Goal: Information Seeking & Learning: Learn about a topic

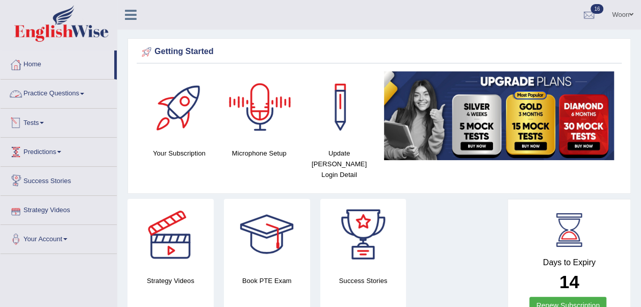
click at [56, 92] on link "Practice Questions" at bounding box center [59, 92] width 116 height 25
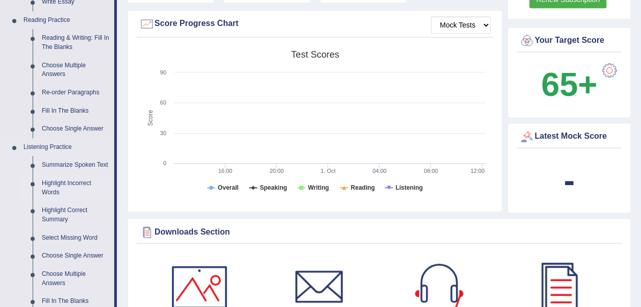
scroll to position [255, 0]
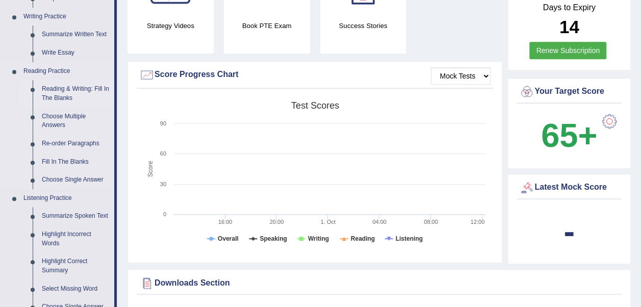
click at [82, 89] on link "Reading & Writing: Fill In The Blanks" at bounding box center [75, 93] width 77 height 27
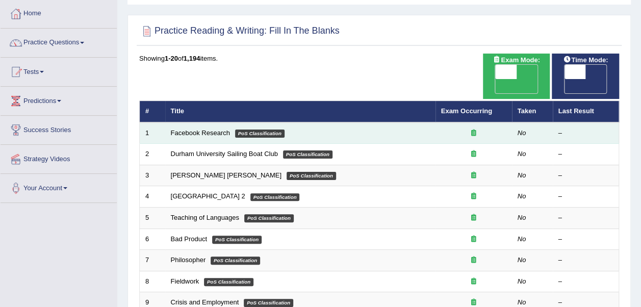
scroll to position [102, 0]
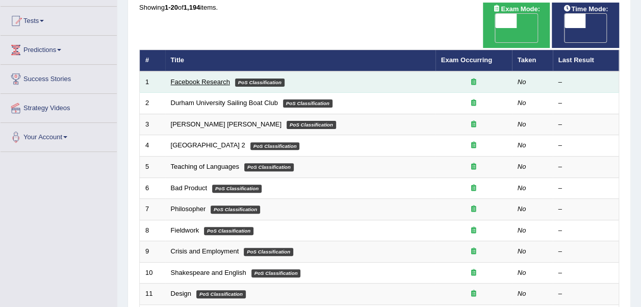
click at [215, 78] on link "Facebook Research" at bounding box center [200, 82] width 59 height 8
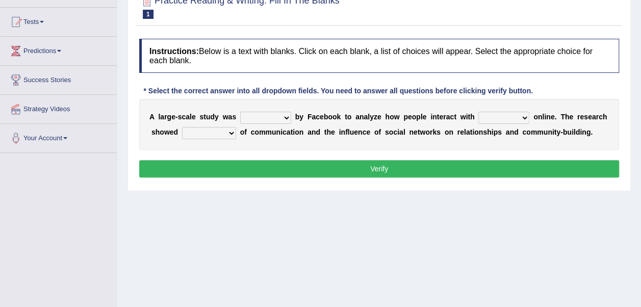
scroll to position [102, 0]
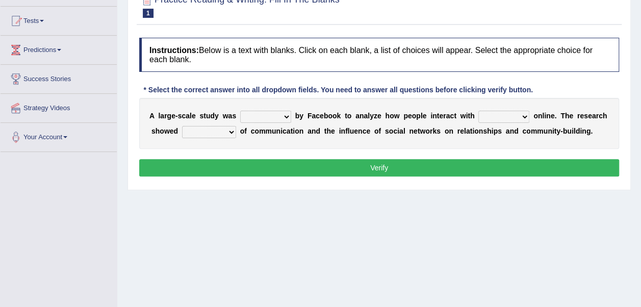
click at [276, 112] on select "surveyed had asked made" at bounding box center [265, 117] width 51 height 12
select select "made"
click at [240, 111] on select "surveyed had asked made" at bounding box center [265, 117] width 51 height 12
click at [479, 116] on select "together all each other another" at bounding box center [503, 117] width 51 height 12
select select "each other"
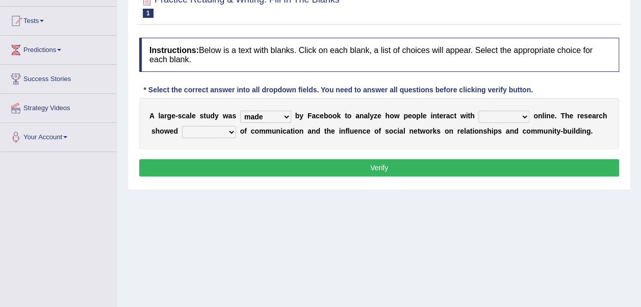
click at [478, 111] on select "together all each other another" at bounding box center [503, 117] width 51 height 12
click at [223, 130] on select "advantages standards fellowships patterns" at bounding box center [209, 132] width 54 height 12
select select "patterns"
click at [182, 126] on select "advantages standards fellowships patterns" at bounding box center [209, 132] width 54 height 12
click at [308, 170] on button "Verify" at bounding box center [379, 167] width 480 height 17
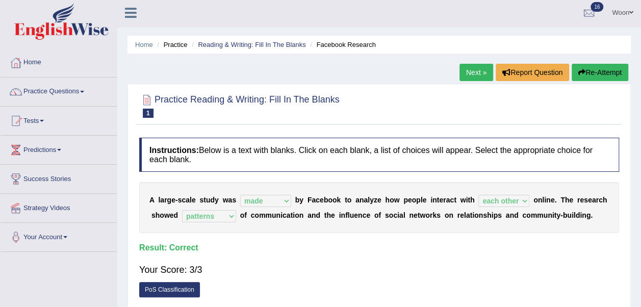
scroll to position [0, 0]
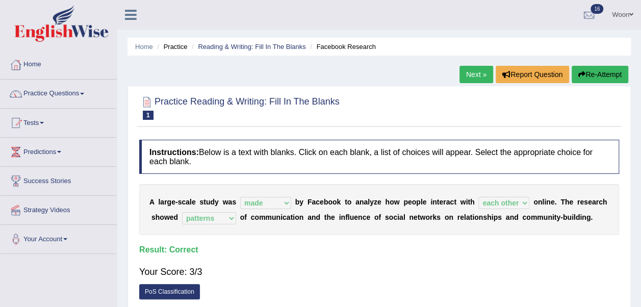
click at [471, 75] on link "Next »" at bounding box center [476, 74] width 34 height 17
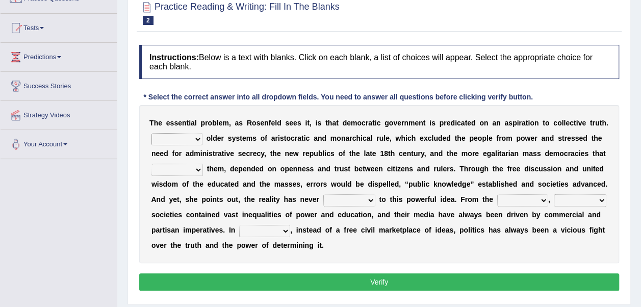
scroll to position [102, 0]
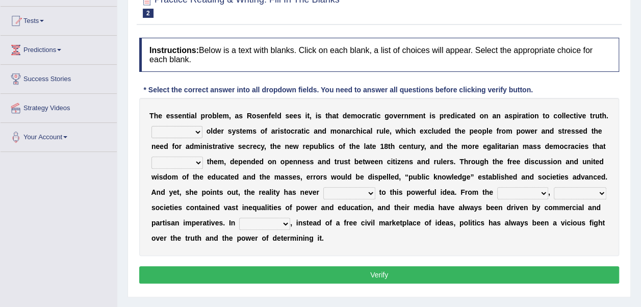
click at [192, 131] on select "Like Unlike Likely Safely" at bounding box center [176, 132] width 51 height 12
click at [256, 136] on div "T h e e s s e n t i a l p r o b l e m , a s R o s e n f e l d s e e s i t , i s…" at bounding box center [379, 177] width 480 height 158
click at [189, 126] on select "Like Unlike Likely Safely" at bounding box center [176, 132] width 51 height 12
select select "Unlike"
click at [151, 126] on select "Like Unlike Likely Safely" at bounding box center [176, 132] width 51 height 12
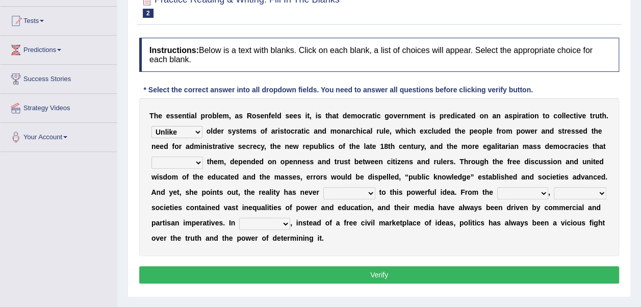
click at [203, 157] on select "readed grated succeeded printed" at bounding box center [176, 163] width 51 height 12
select select "grated"
click at [203, 157] on select "readed grated succeeded printed" at bounding box center [176, 163] width 51 height 12
click at [323, 192] on select "saved up stood up brought up lived up" at bounding box center [349, 193] width 52 height 12
select select "brought up"
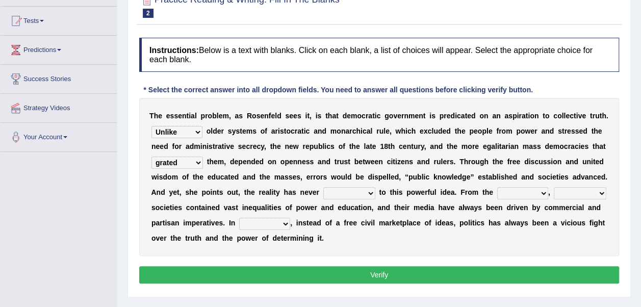
click at [323, 187] on select "saved up stood up brought up lived up" at bounding box center [349, 193] width 52 height 12
click at [497, 191] on select "outset ranged stood caught" at bounding box center [522, 193] width 51 height 12
select select "outset"
click at [497, 187] on select "outset ranged stood caught" at bounding box center [522, 193] width 51 height 12
click at [554, 192] on select "freedom democratic media stilled" at bounding box center [580, 193] width 53 height 12
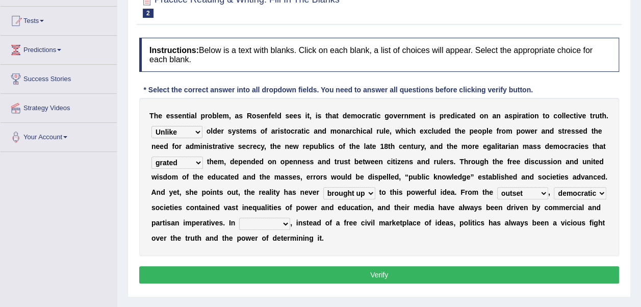
click at [554, 187] on select "freedom democratic media stilled" at bounding box center [580, 193] width 53 height 12
click at [554, 189] on select "freedom democratic media stilled" at bounding box center [580, 193] width 53 height 12
select select "stilled"
click at [554, 187] on select "freedom democratic media stilled" at bounding box center [580, 193] width 53 height 12
click at [497, 189] on select "outset ranged stood caught" at bounding box center [522, 193] width 51 height 12
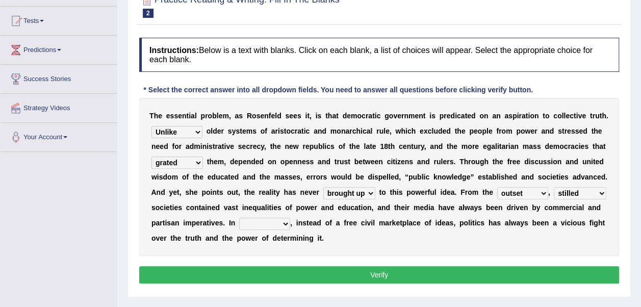
click at [493, 245] on div "T h e e s s e n t i a l p r o b l e m , a s R o s e n f e l d s e e s i t , i s…" at bounding box center [379, 177] width 480 height 158
click at [239, 221] on select "power practice ideas fought" at bounding box center [264, 224] width 51 height 12
select select "practice"
click at [239, 218] on select "power practice ideas fought" at bounding box center [264, 224] width 51 height 12
click at [239, 220] on select "power practice ideas fought" at bounding box center [264, 224] width 51 height 12
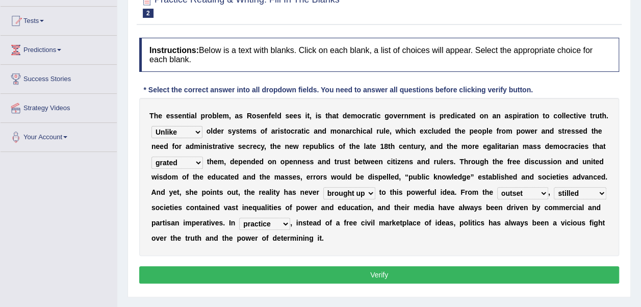
click at [235, 241] on div "T h e e s s e n t i a l p r o b l e m , a s R o s e n f e l d s e e s i t , i s…" at bounding box center [379, 177] width 480 height 158
click at [277, 276] on button "Verify" at bounding box center [379, 274] width 480 height 17
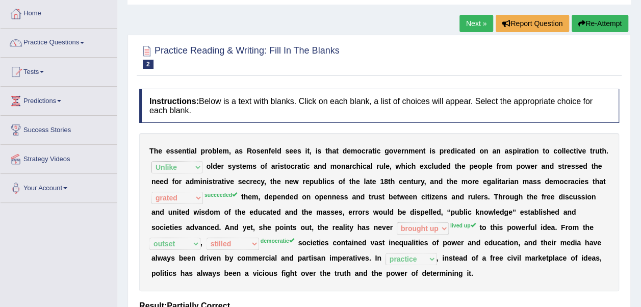
scroll to position [0, 0]
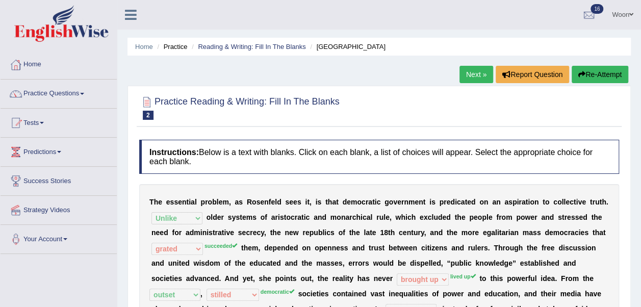
click at [472, 76] on link "Next »" at bounding box center [476, 74] width 34 height 17
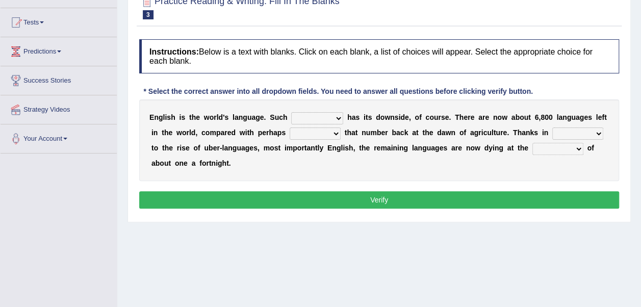
scroll to position [102, 0]
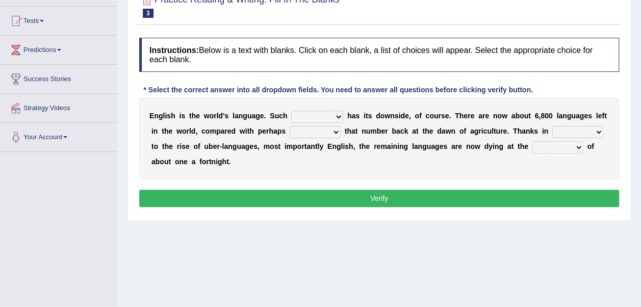
click at [322, 115] on select "power idea subject dominance" at bounding box center [317, 117] width 52 height 12
select select "dominance"
click at [291, 111] on select "power idea subject dominance" at bounding box center [317, 117] width 52 height 12
click at [321, 116] on select "power idea subject dominance" at bounding box center [317, 117] width 52 height 12
click at [354, 161] on div "E n g l i s h i s t h e w o r l d ' s l a n g u a g e . S u c h power idea subj…" at bounding box center [379, 139] width 480 height 82
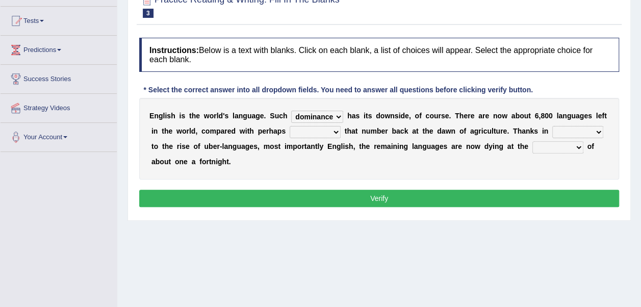
click at [300, 131] on select "rise twice firstly never" at bounding box center [315, 132] width 51 height 12
select select "twice"
click at [290, 126] on select "rise twice firstly never" at bounding box center [315, 132] width 51 height 12
click at [552, 132] on select "rare start part bother" at bounding box center [577, 132] width 51 height 12
click at [481, 163] on div "E n g l i s h i s t h e w o r l d ' s l a n g u a g e . S u c h power idea subj…" at bounding box center [379, 139] width 480 height 82
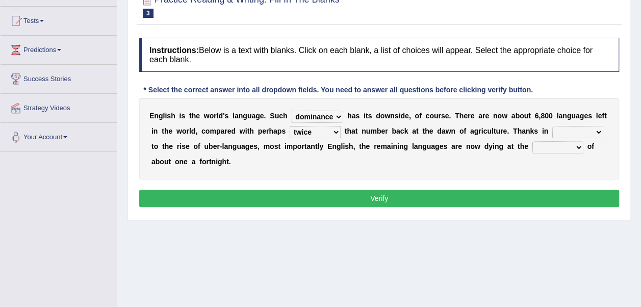
click at [532, 147] on select "state rate wait great" at bounding box center [557, 147] width 51 height 12
select select "rate"
click at [532, 141] on select "state rate wait great" at bounding box center [557, 147] width 51 height 12
click at [552, 130] on select "rare start part bother" at bounding box center [577, 132] width 51 height 12
select select "rare"
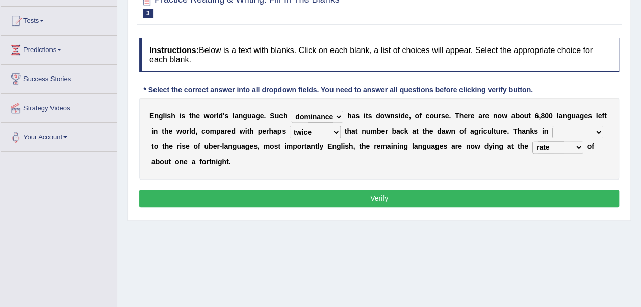
click at [552, 126] on select "rare start part bother" at bounding box center [577, 132] width 51 height 12
click at [325, 117] on select "power idea subject dominance" at bounding box center [317, 117] width 52 height 12
select select "subject"
click at [291, 111] on select "power idea subject dominance" at bounding box center [317, 117] width 52 height 12
click at [552, 132] on select "rare start part bother" at bounding box center [577, 132] width 51 height 12
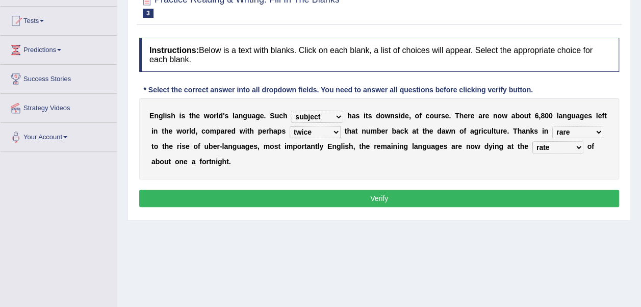
select select "start"
click at [552, 126] on select "rare start part bother" at bounding box center [577, 132] width 51 height 12
click at [548, 190] on button "Verify" at bounding box center [379, 198] width 480 height 17
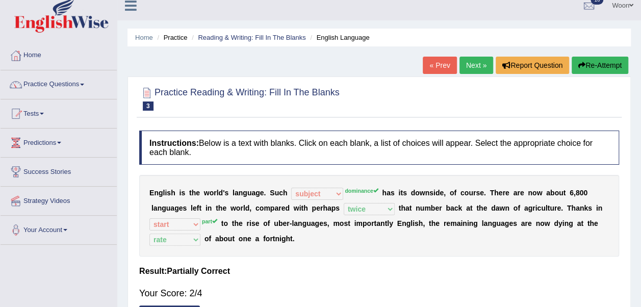
scroll to position [0, 0]
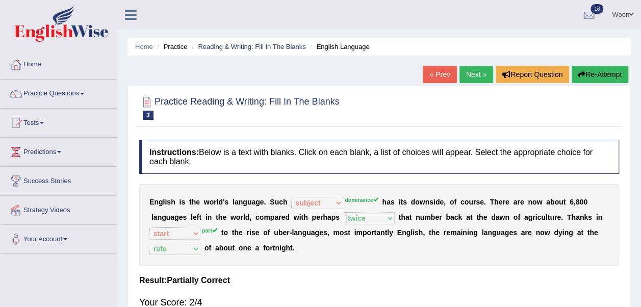
click at [471, 74] on link "Next »" at bounding box center [476, 74] width 34 height 17
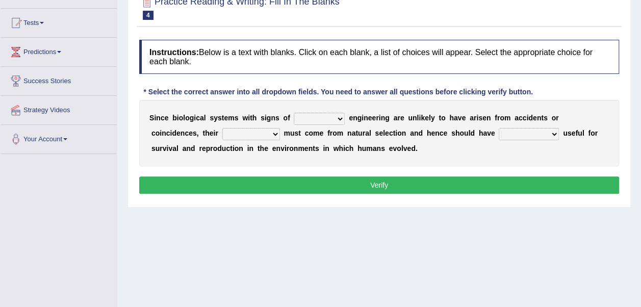
scroll to position [102, 0]
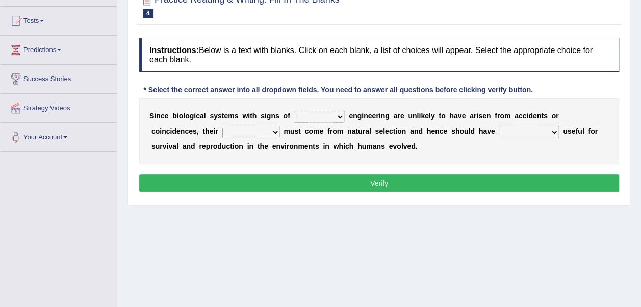
click at [312, 115] on select "system national extra complex" at bounding box center [319, 117] width 51 height 12
click at [410, 148] on div "S i n c e b i o l o g i c a l s y s t e m s w i t h s i g n s o f system nation…" at bounding box center [379, 131] width 480 height 66
click at [327, 113] on select "system national extra complex" at bounding box center [319, 117] width 51 height 12
select select "system"
click at [294, 111] on select "system national extra complex" at bounding box center [319, 117] width 51 height 12
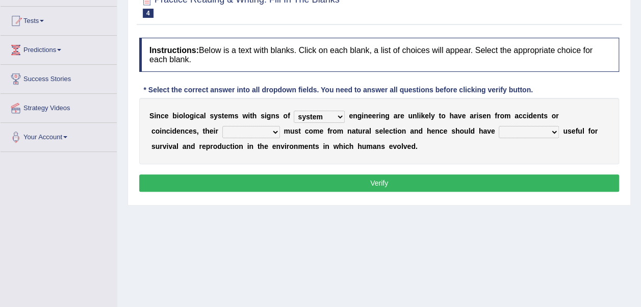
click at [222, 131] on select "presence organisation registration structures" at bounding box center [251, 132] width 58 height 12
select select "structures"
click at [222, 126] on select "presence organisation registration structures" at bounding box center [251, 132] width 58 height 12
click at [499, 130] on select "functions cultures samples introductions" at bounding box center [529, 132] width 60 height 12
select select "cultures"
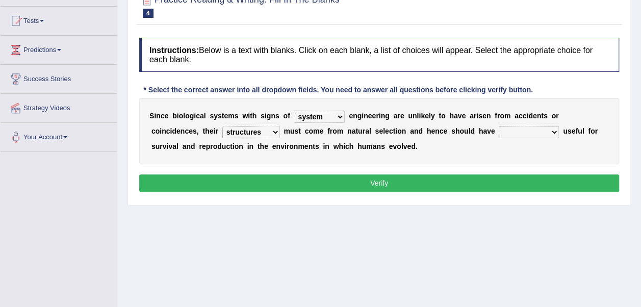
click at [499, 126] on select "functions cultures samples introductions" at bounding box center [529, 132] width 60 height 12
click at [327, 115] on select "system national extra complex" at bounding box center [319, 117] width 51 height 12
select select "complex"
click at [294, 111] on select "system national extra complex" at bounding box center [319, 117] width 51 height 12
click at [328, 183] on button "Verify" at bounding box center [379, 182] width 480 height 17
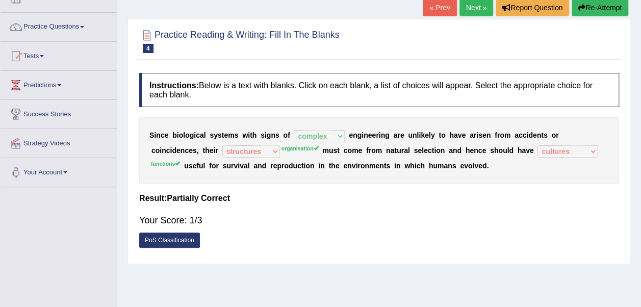
scroll to position [51, 0]
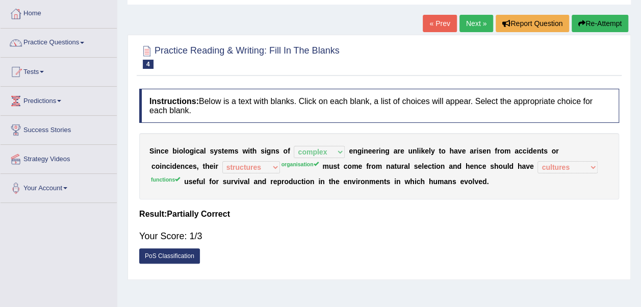
click at [480, 27] on link "Next »" at bounding box center [476, 23] width 34 height 17
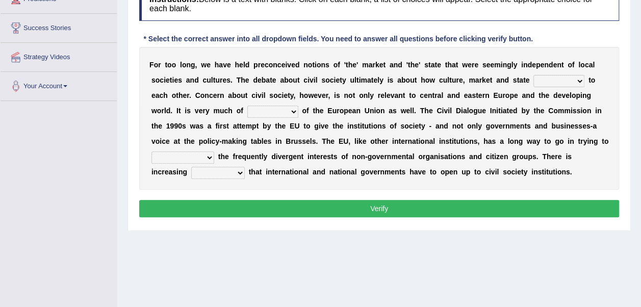
scroll to position [102, 0]
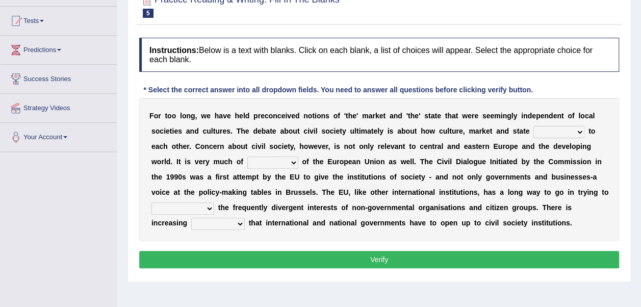
click at [533, 132] on select "stay relate bring telling" at bounding box center [558, 132] width 51 height 12
select select "relate"
click at [533, 126] on select "stay relate bring telling" at bounding box center [558, 132] width 51 height 12
click at [247, 164] on select "interest brought shown suspect" at bounding box center [272, 163] width 51 height 12
click at [247, 157] on select "interest brought shown suspect" at bounding box center [272, 163] width 51 height 12
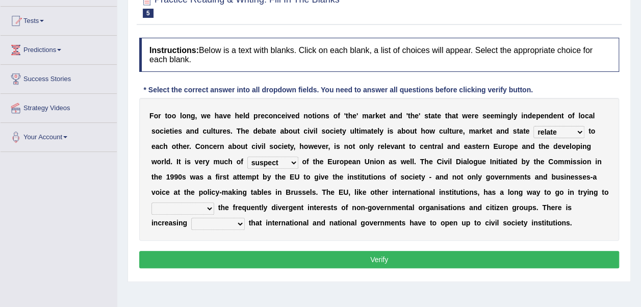
click at [247, 161] on select "interest brought shown suspect" at bounding box center [272, 163] width 51 height 12
select select "interest"
click at [247, 157] on select "interest brought shown suspect" at bounding box center [272, 163] width 51 height 12
click at [214, 202] on select "indulge express supreme accommodate" at bounding box center [182, 208] width 63 height 12
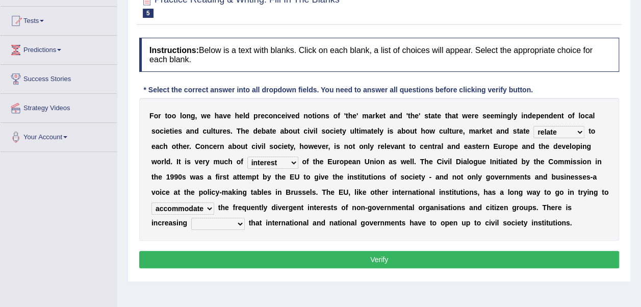
click at [214, 202] on select "indulge express supreme accommodate" at bounding box center [182, 208] width 63 height 12
select select "express"
click at [214, 202] on select "indulge express supreme accommodate" at bounding box center [182, 208] width 63 height 12
click at [245, 218] on select "tolerance expression recognition sample" at bounding box center [218, 224] width 54 height 12
select select "recognition"
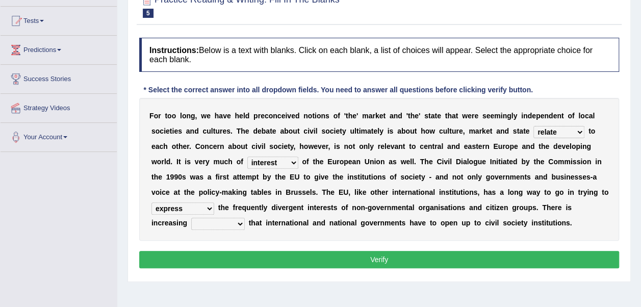
click at [245, 218] on select "tolerance expression recognition sample" at bounding box center [218, 224] width 54 height 12
click at [472, 260] on button "Verify" at bounding box center [379, 259] width 480 height 17
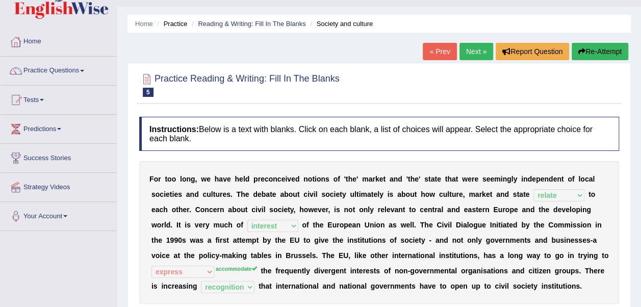
scroll to position [0, 0]
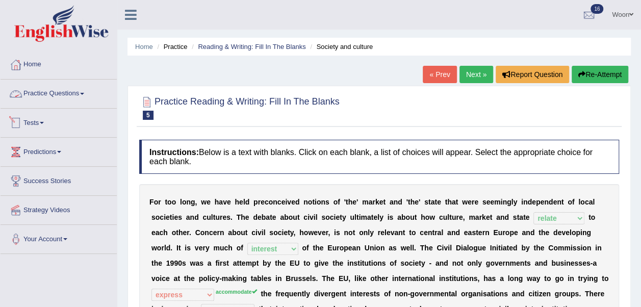
click at [55, 91] on link "Practice Questions" at bounding box center [59, 92] width 116 height 25
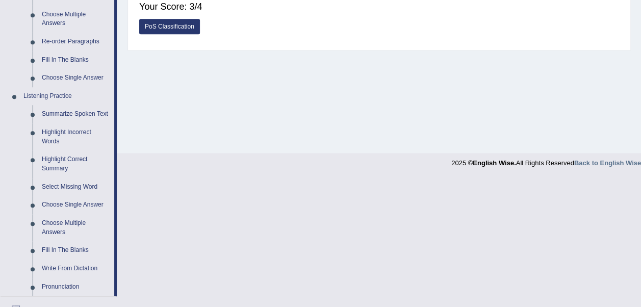
scroll to position [255, 0]
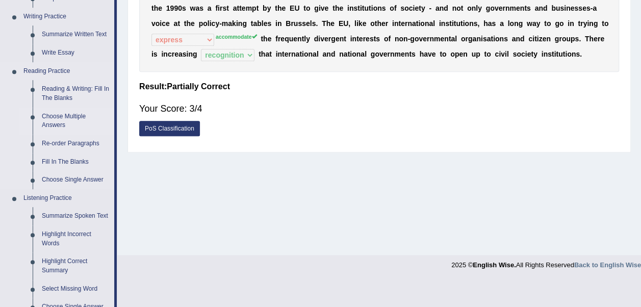
click at [51, 116] on link "Choose Multiple Answers" at bounding box center [75, 121] width 77 height 27
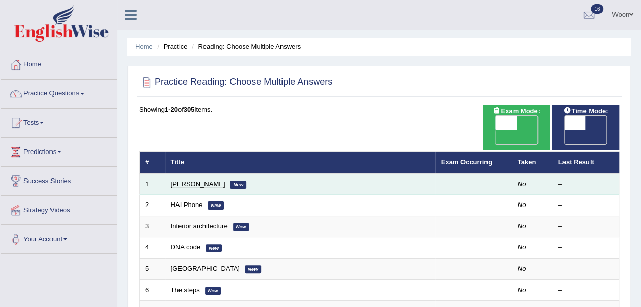
click at [199, 180] on link "[PERSON_NAME]" at bounding box center [198, 184] width 55 height 8
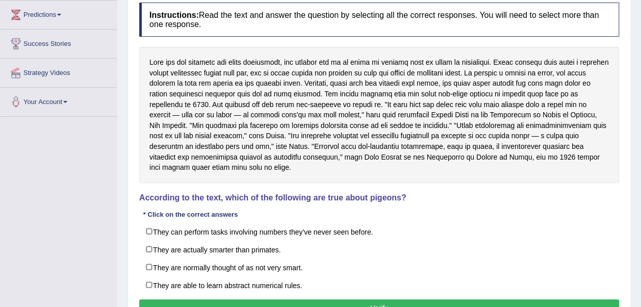
scroll to position [153, 0]
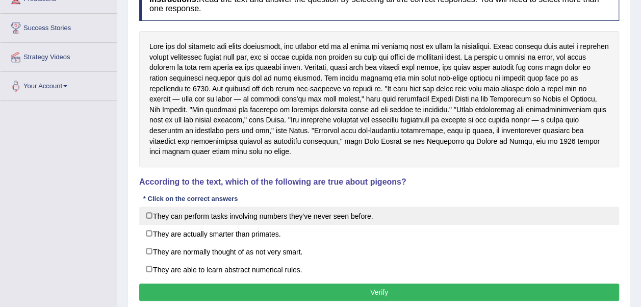
click at [255, 218] on label "They can perform tasks involving numbers they've never seen before." at bounding box center [379, 216] width 480 height 18
checkbox input "true"
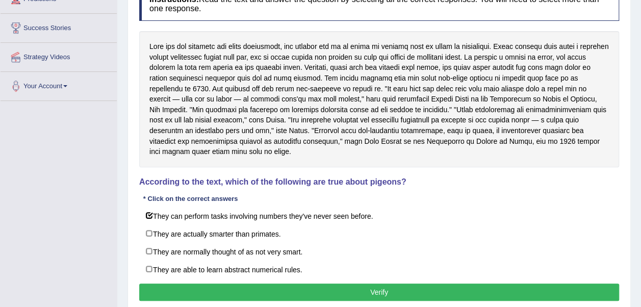
click at [381, 290] on button "Verify" at bounding box center [379, 291] width 480 height 17
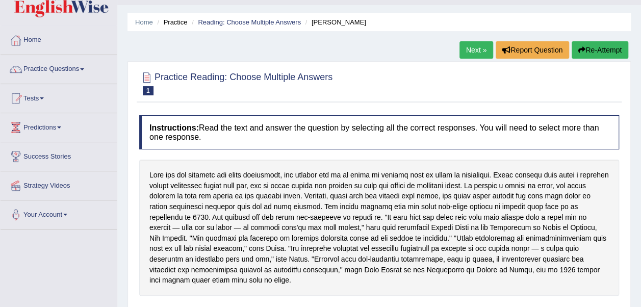
scroll to position [0, 0]
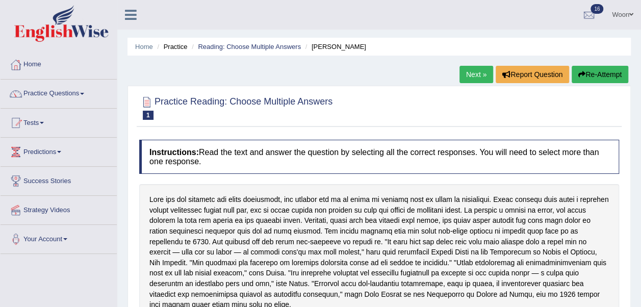
click at [479, 73] on link "Next »" at bounding box center [476, 74] width 34 height 17
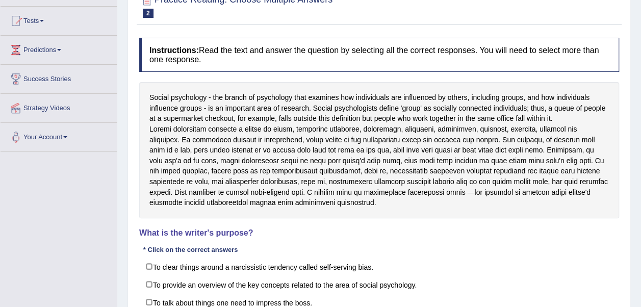
drag, startPoint x: 344, startPoint y: 97, endPoint x: 444, endPoint y: 111, distance: 100.9
click at [444, 111] on div "Social psychology - the branch of psychology that examines how individuals are …" at bounding box center [379, 150] width 480 height 136
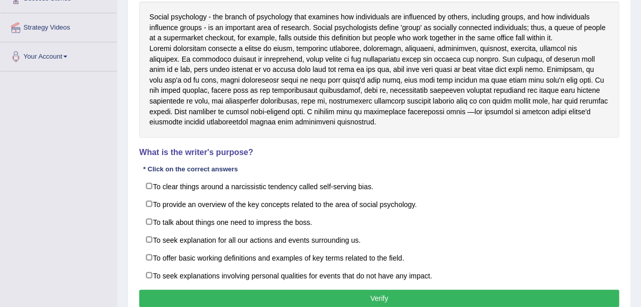
scroll to position [204, 0]
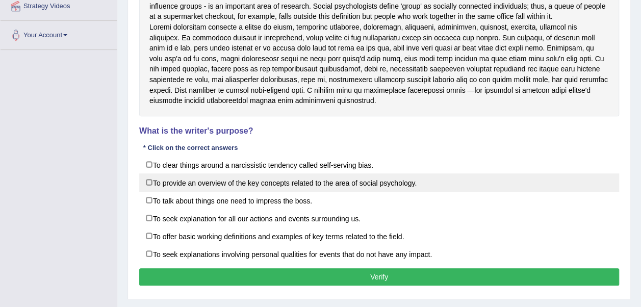
click at [169, 191] on label "To provide an overview of the key concepts related to the area of social psycho…" at bounding box center [379, 182] width 480 height 18
checkbox input "true"
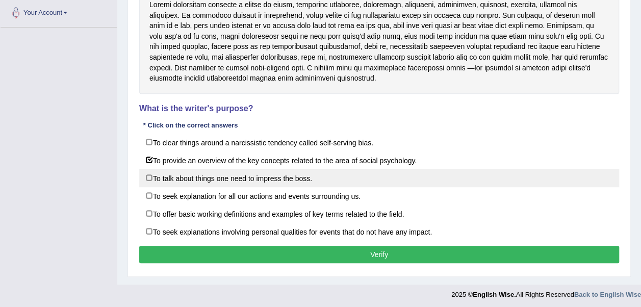
scroll to position [237, 0]
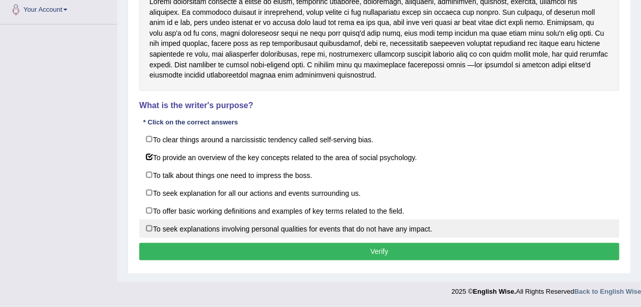
click at [148, 228] on label "To seek explanations involving personal qualities for events that do not have a…" at bounding box center [379, 228] width 480 height 18
checkbox input "true"
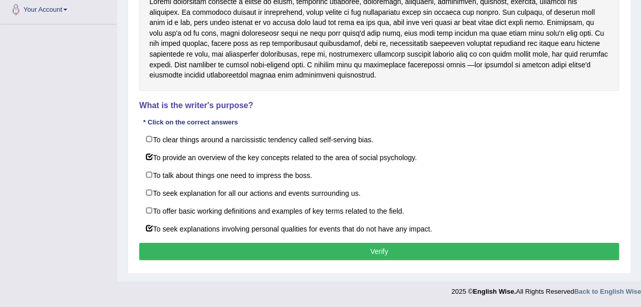
click at [393, 252] on button "Verify" at bounding box center [379, 251] width 480 height 17
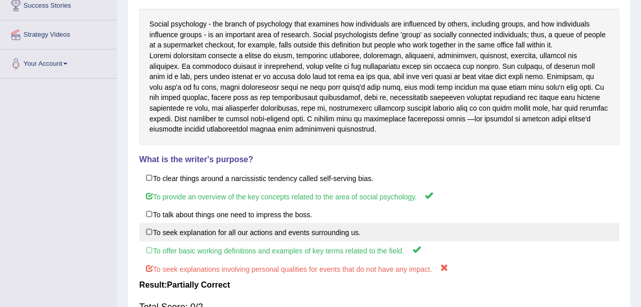
scroll to position [22, 0]
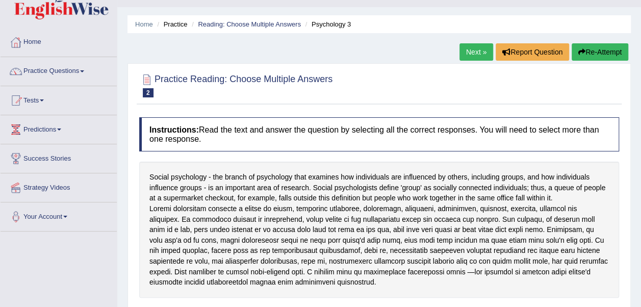
click at [481, 51] on link "Next »" at bounding box center [476, 51] width 34 height 17
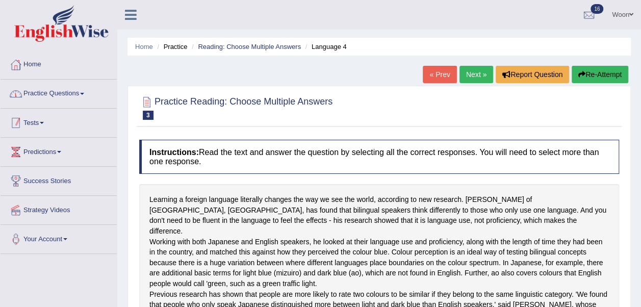
click at [84, 91] on link "Practice Questions" at bounding box center [59, 92] width 116 height 25
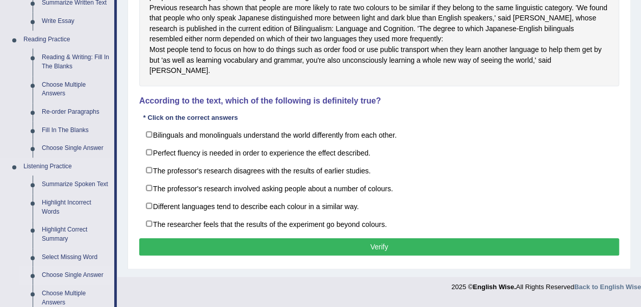
scroll to position [236, 0]
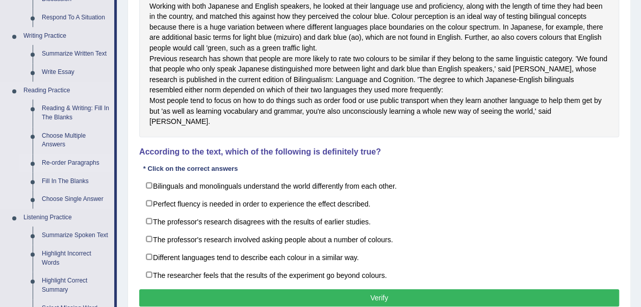
click at [61, 162] on link "Re-order Paragraphs" at bounding box center [75, 163] width 77 height 18
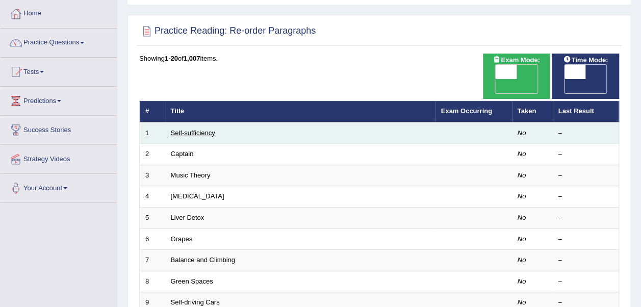
click at [203, 129] on link "Self-sufficiency" at bounding box center [193, 133] width 44 height 8
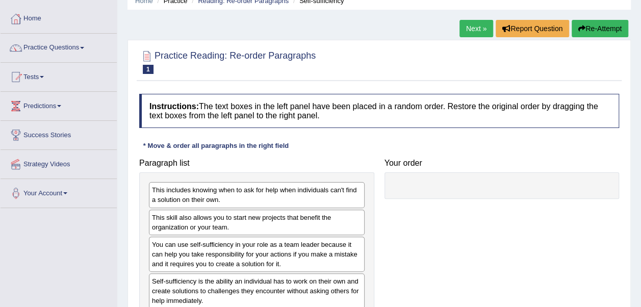
scroll to position [102, 0]
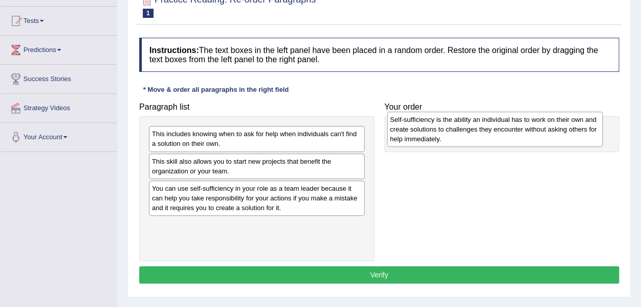
drag, startPoint x: 246, startPoint y: 239, endPoint x: 484, endPoint y: 135, distance: 260.0
click at [484, 135] on div "Self-sufficiency is the ability an individual has to work on their own and crea…" at bounding box center [495, 129] width 216 height 35
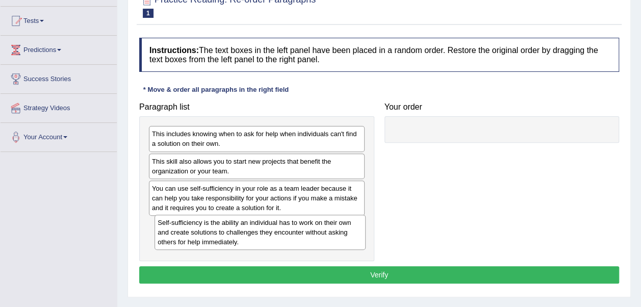
drag, startPoint x: 445, startPoint y: 142, endPoint x: 200, endPoint y: 230, distance: 260.2
click at [200, 230] on div "Self-sufficiency is the ability an individual has to work on their own and crea…" at bounding box center [259, 232] width 211 height 35
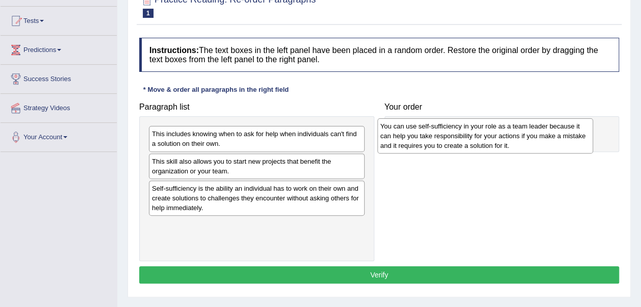
drag, startPoint x: 234, startPoint y: 205, endPoint x: 462, endPoint y: 144, distance: 236.5
click at [462, 144] on div "You can use self-sufficiency in your role as a team leader because it can help …" at bounding box center [485, 135] width 216 height 35
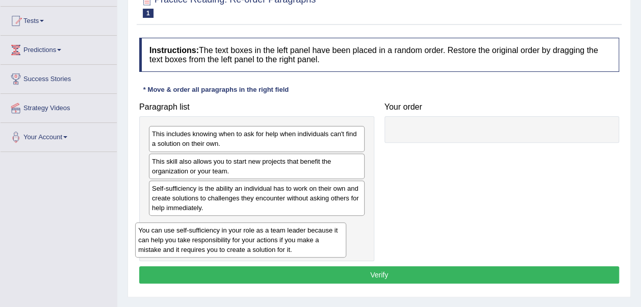
drag, startPoint x: 473, startPoint y: 138, endPoint x: 209, endPoint y: 234, distance: 280.7
click at [209, 234] on div "You can use self-sufficiency in your role as a team leader because it can help …" at bounding box center [240, 239] width 211 height 35
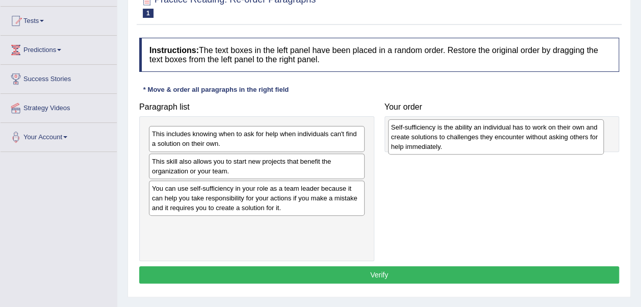
drag, startPoint x: 233, startPoint y: 198, endPoint x: 472, endPoint y: 138, distance: 246.6
click at [472, 138] on div "Self-sufficiency is the ability an individual has to work on their own and crea…" at bounding box center [496, 136] width 216 height 35
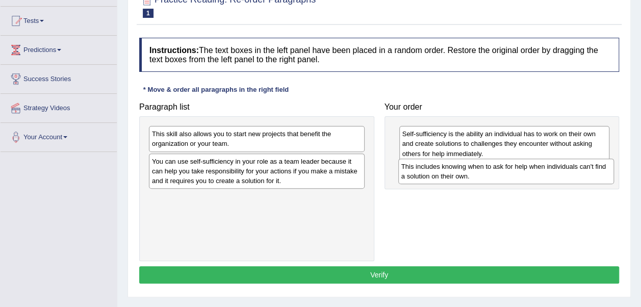
drag, startPoint x: 257, startPoint y: 143, endPoint x: 506, endPoint y: 175, distance: 251.5
click at [506, 175] on div "This includes knowing when to ask for help when individuals can't find a soluti…" at bounding box center [506, 171] width 216 height 25
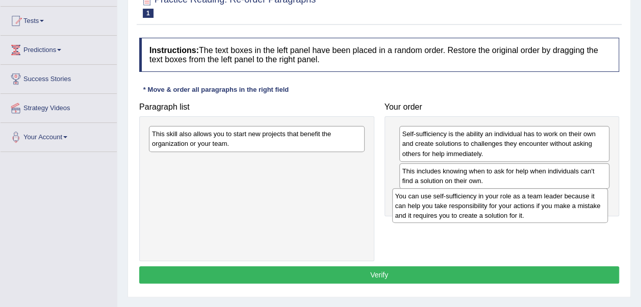
drag, startPoint x: 218, startPoint y: 174, endPoint x: 461, endPoint y: 210, distance: 245.7
click at [461, 210] on div "You can use self-sufficiency in your role as a team leader because it can help …" at bounding box center [500, 205] width 216 height 35
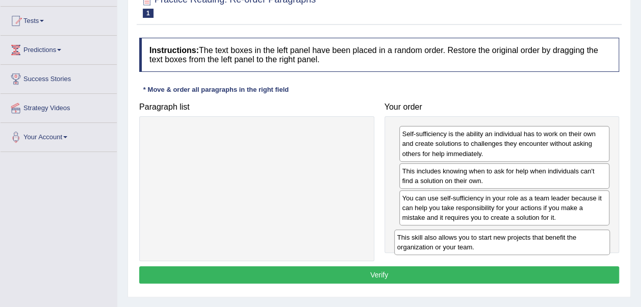
drag, startPoint x: 243, startPoint y: 140, endPoint x: 488, endPoint y: 243, distance: 266.0
click at [488, 243] on div "This skill also allows you to start new projects that benefit the organization …" at bounding box center [502, 241] width 216 height 25
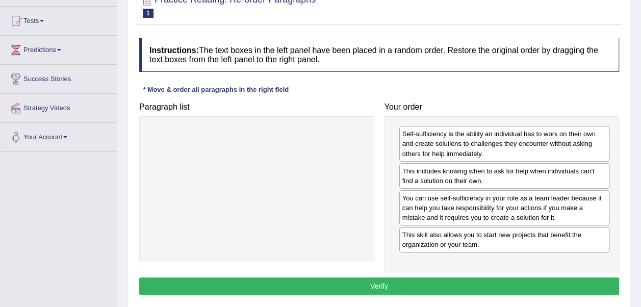
click at [489, 282] on button "Verify" at bounding box center [379, 285] width 480 height 17
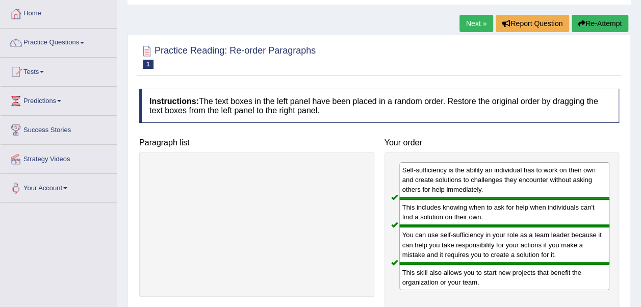
scroll to position [0, 0]
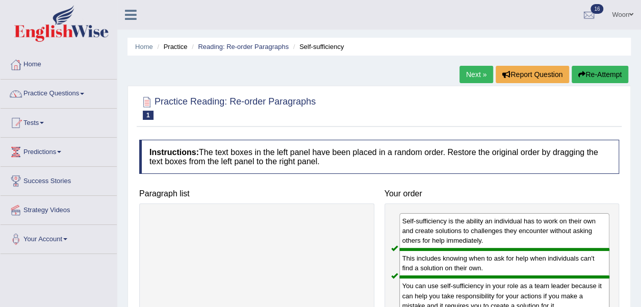
click at [475, 75] on link "Next »" at bounding box center [476, 74] width 34 height 17
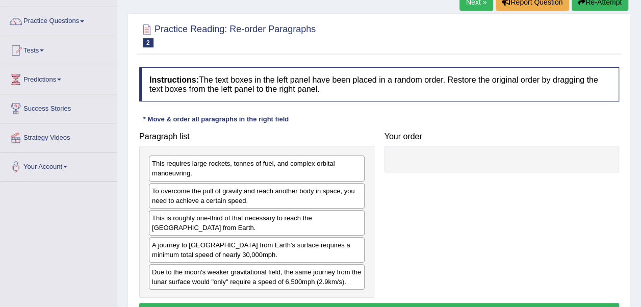
scroll to position [102, 0]
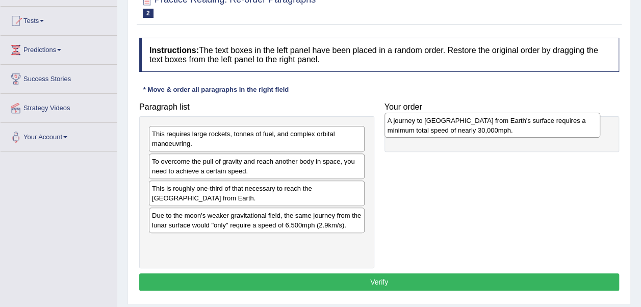
drag, startPoint x: 242, startPoint y: 222, endPoint x: 478, endPoint y: 128, distance: 254.0
click at [478, 128] on div "A journey to [GEOGRAPHIC_DATA] from Earth's surface requires a minimum total sp…" at bounding box center [492, 125] width 216 height 25
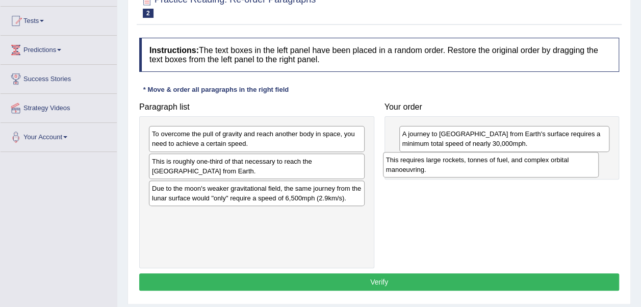
drag, startPoint x: 222, startPoint y: 138, endPoint x: 456, endPoint y: 164, distance: 235.5
click at [456, 164] on div "This requires large rockets, tonnes of fuel, and complex orbital manoeuvring." at bounding box center [491, 164] width 216 height 25
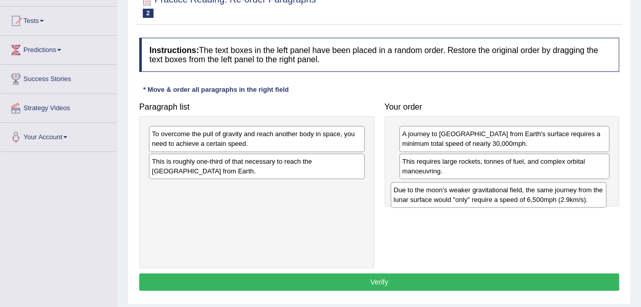
drag, startPoint x: 252, startPoint y: 194, endPoint x: 494, endPoint y: 196, distance: 241.7
click at [494, 196] on div "Due to the moon's weaker gravitational field, the same journey from the lunar s…" at bounding box center [499, 194] width 216 height 25
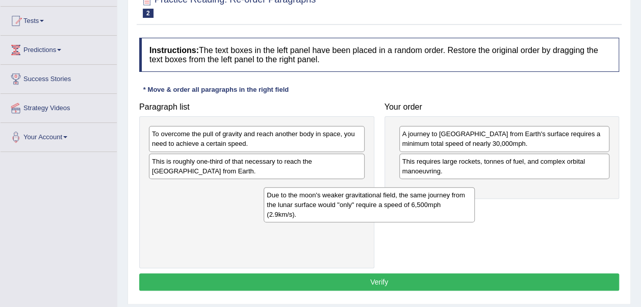
drag, startPoint x: 435, startPoint y: 202, endPoint x: 258, endPoint y: 203, distance: 176.9
click at [264, 203] on div "Due to the moon's weaker gravitational field, the same journey from the lunar s…" at bounding box center [369, 204] width 211 height 35
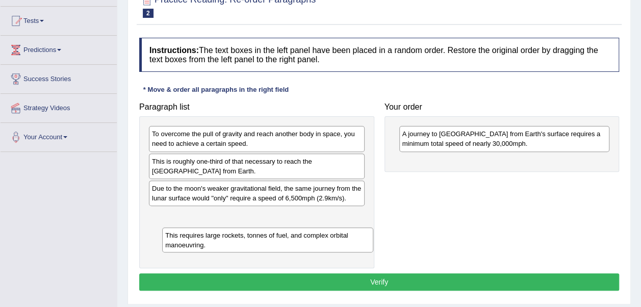
drag, startPoint x: 437, startPoint y: 166, endPoint x: 195, endPoint y: 239, distance: 252.8
click at [195, 239] on div "This requires large rockets, tonnes of fuel, and complex orbital manoeuvring." at bounding box center [267, 239] width 211 height 25
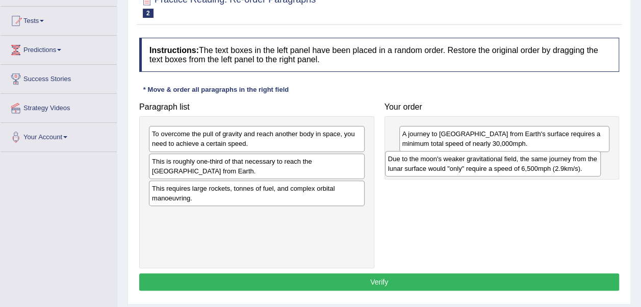
drag, startPoint x: 226, startPoint y: 197, endPoint x: 462, endPoint y: 168, distance: 237.8
click at [462, 168] on div "Due to the moon's weaker gravitational field, the same journey from the lunar s…" at bounding box center [493, 163] width 216 height 25
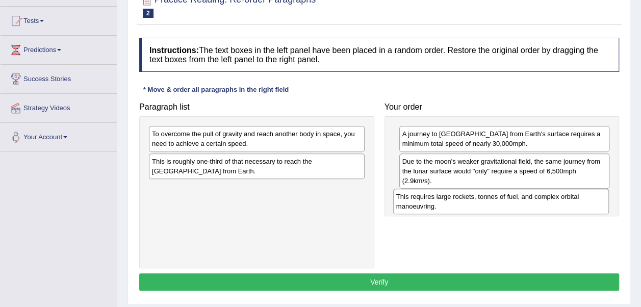
drag, startPoint x: 203, startPoint y: 196, endPoint x: 448, endPoint y: 205, distance: 244.4
click at [448, 205] on div "This requires large rockets, tonnes of fuel, and complex orbital manoeuvring." at bounding box center [501, 201] width 216 height 25
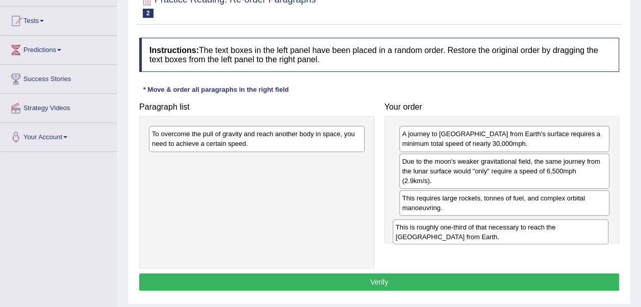
drag, startPoint x: 233, startPoint y: 172, endPoint x: 477, endPoint y: 237, distance: 253.3
click at [477, 237] on div "This is roughly one-third of that necessary to reach the International Space St…" at bounding box center [501, 231] width 216 height 25
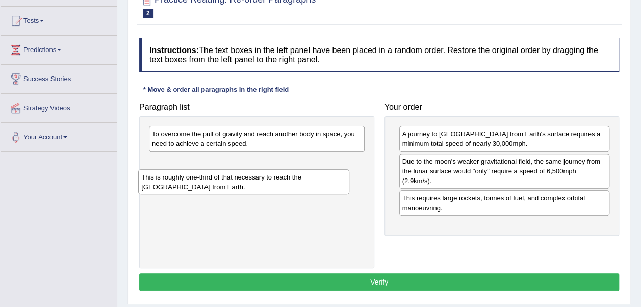
drag, startPoint x: 463, startPoint y: 232, endPoint x: 202, endPoint y: 185, distance: 264.7
click at [202, 185] on div "This is roughly one-third of that necessary to reach the International Space St…" at bounding box center [243, 181] width 211 height 25
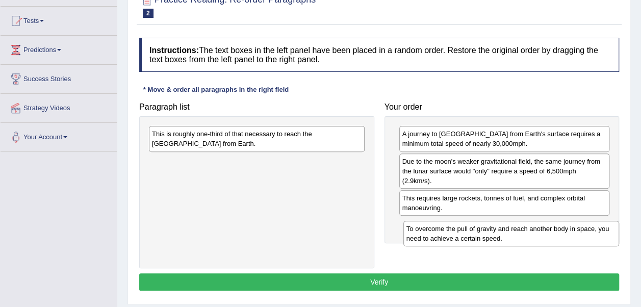
drag, startPoint x: 274, startPoint y: 143, endPoint x: 528, endPoint y: 238, distance: 271.5
click at [528, 238] on div "To overcome the pull of gravity and reach another body in space, you need to ac…" at bounding box center [511, 233] width 216 height 25
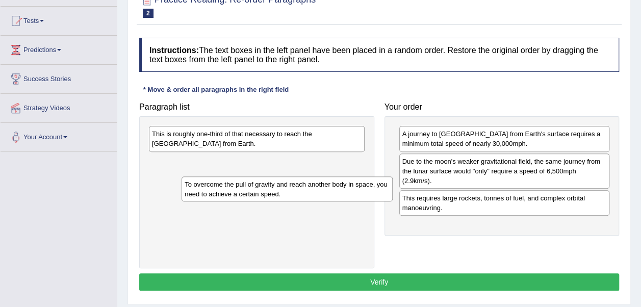
drag, startPoint x: 481, startPoint y: 234, endPoint x: 264, endPoint y: 194, distance: 220.8
click at [264, 194] on div "To overcome the pull of gravity and reach another body in space, you need to ac…" at bounding box center [287, 188] width 211 height 25
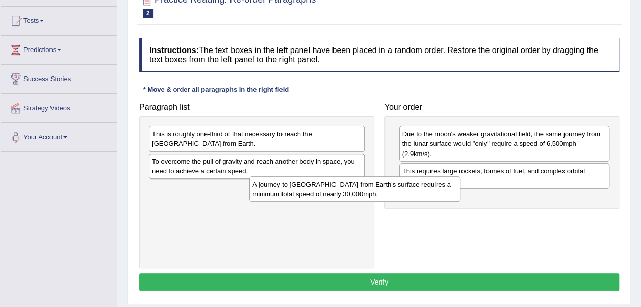
drag, startPoint x: 415, startPoint y: 137, endPoint x: 263, endPoint y: 188, distance: 159.8
click at [249, 188] on div "A journey to Mars from Earth's surface requires a minimum total speed of nearly…" at bounding box center [354, 188] width 211 height 25
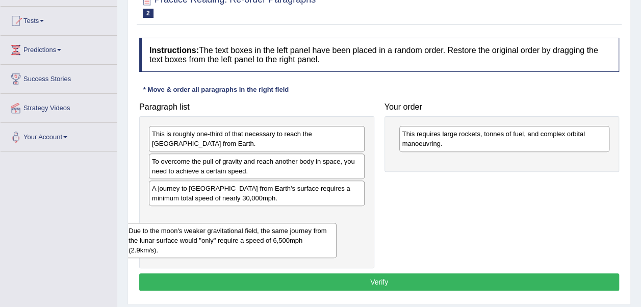
drag, startPoint x: 464, startPoint y: 151, endPoint x: 206, endPoint y: 239, distance: 272.7
click at [197, 242] on div "Due to the moon's weaker gravitational field, the same journey from the lunar s…" at bounding box center [230, 240] width 211 height 35
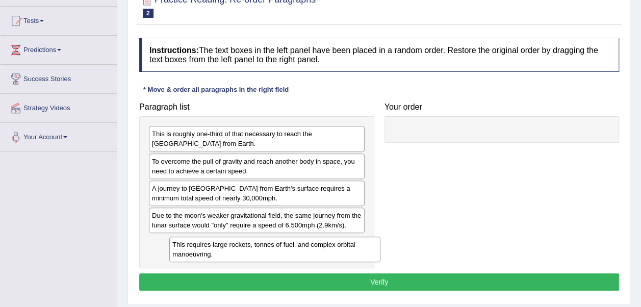
drag, startPoint x: 420, startPoint y: 158, endPoint x: 193, endPoint y: 246, distance: 243.6
click at [193, 246] on div "This requires large rockets, tonnes of fuel, and complex orbital manoeuvring." at bounding box center [274, 249] width 211 height 25
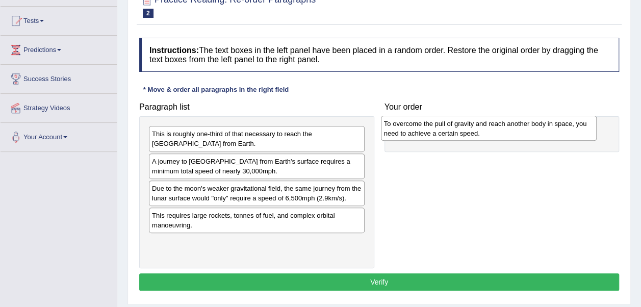
drag, startPoint x: 217, startPoint y: 167, endPoint x: 449, endPoint y: 130, distance: 235.0
click at [449, 130] on div "To overcome the pull of gravity and reach another body in space, you need to ac…" at bounding box center [489, 128] width 216 height 25
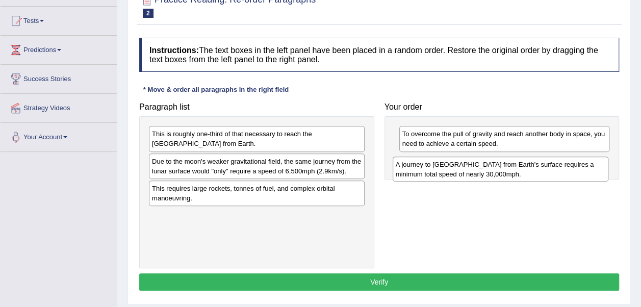
drag, startPoint x: 238, startPoint y: 166, endPoint x: 482, endPoint y: 170, distance: 243.8
click at [482, 170] on div "A journey to Mars from Earth's surface requires a minimum total speed of nearly…" at bounding box center [501, 169] width 216 height 25
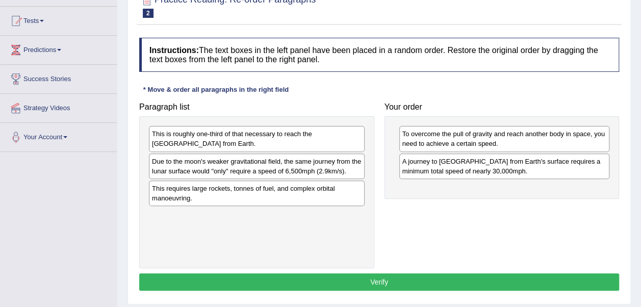
click at [278, 166] on div "Due to the moon's weaker gravitational field, the same journey from the lunar s…" at bounding box center [257, 165] width 216 height 25
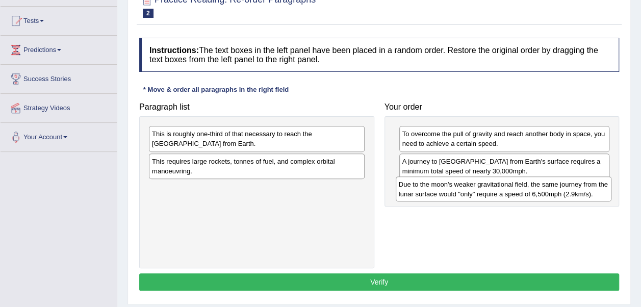
drag, startPoint x: 278, startPoint y: 166, endPoint x: 525, endPoint y: 190, distance: 247.9
click at [525, 190] on div "Due to the moon's weaker gravitational field, the same journey from the lunar s…" at bounding box center [504, 188] width 216 height 25
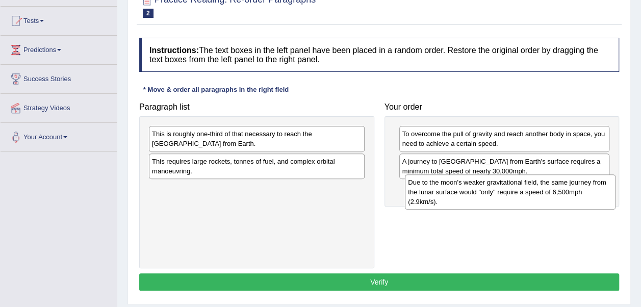
drag, startPoint x: 495, startPoint y: 200, endPoint x: 501, endPoint y: 195, distance: 8.0
click at [501, 195] on div "Due to the moon's weaker gravitational field, the same journey from the lunar s…" at bounding box center [510, 191] width 211 height 35
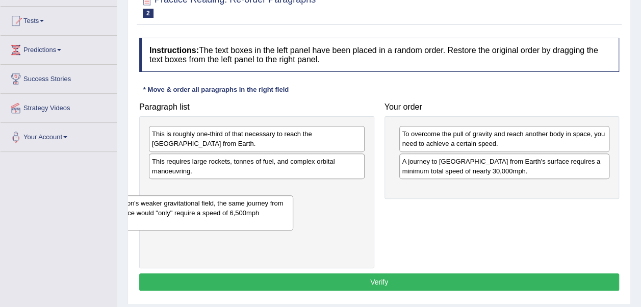
drag, startPoint x: 509, startPoint y: 201, endPoint x: 189, endPoint y: 215, distance: 321.0
click at [189, 215] on div "Due to the moon's weaker gravitational field, the same journey from the lunar s…" at bounding box center [187, 212] width 211 height 35
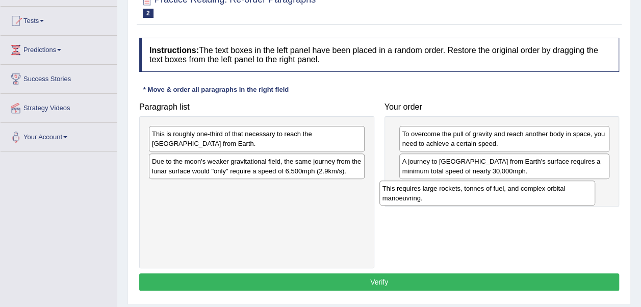
drag, startPoint x: 216, startPoint y: 163, endPoint x: 447, endPoint y: 191, distance: 232.1
click at [447, 191] on div "This requires large rockets, tonnes of fuel, and complex orbital manoeuvring." at bounding box center [487, 193] width 216 height 25
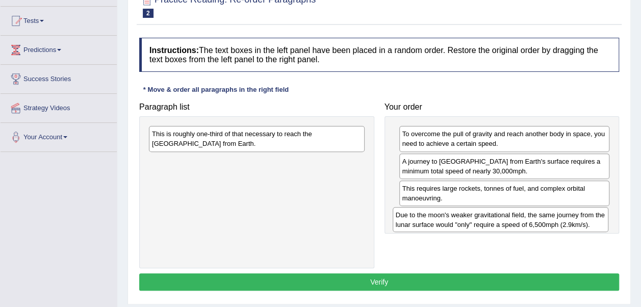
drag, startPoint x: 245, startPoint y: 166, endPoint x: 488, endPoint y: 220, distance: 249.6
click at [488, 220] on div "Due to the moon's weaker gravitational field, the same journey from the lunar s…" at bounding box center [501, 219] width 216 height 25
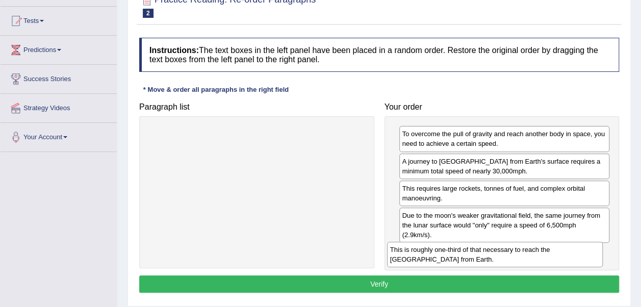
drag, startPoint x: 239, startPoint y: 140, endPoint x: 478, endPoint y: 256, distance: 265.7
click at [478, 256] on div "This is roughly one-third of that necessary to reach the International Space St…" at bounding box center [495, 254] width 216 height 25
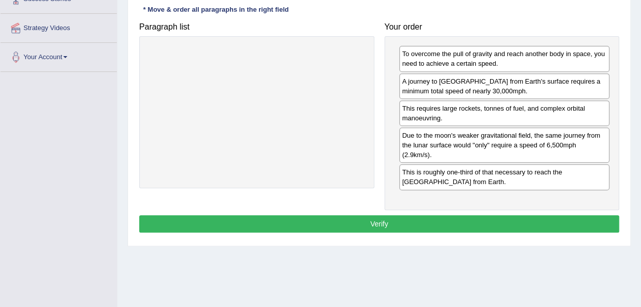
scroll to position [153, 0]
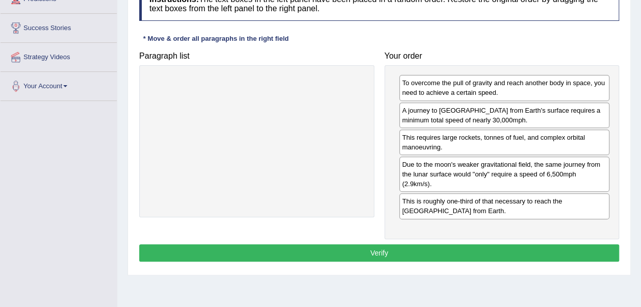
click at [344, 248] on button "Verify" at bounding box center [379, 252] width 480 height 17
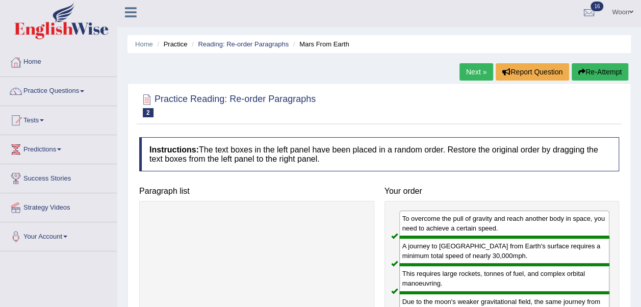
scroll to position [0, 0]
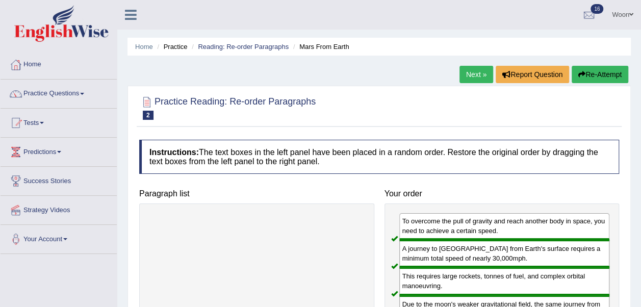
click at [473, 76] on link "Next »" at bounding box center [476, 74] width 34 height 17
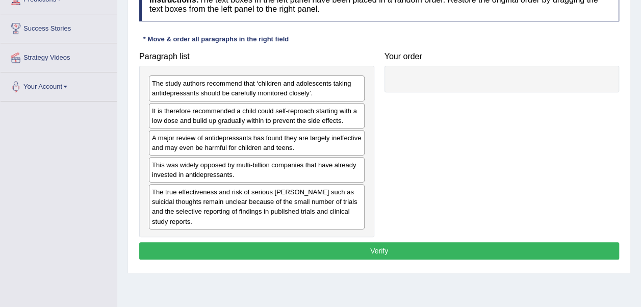
scroll to position [153, 0]
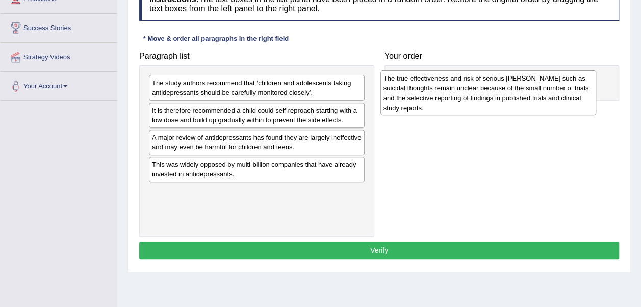
drag, startPoint x: 213, startPoint y: 210, endPoint x: 445, endPoint y: 98, distance: 257.0
click at [445, 98] on div "The true effectiveness and risk of serious [PERSON_NAME] such as suicidal thoug…" at bounding box center [488, 92] width 216 height 45
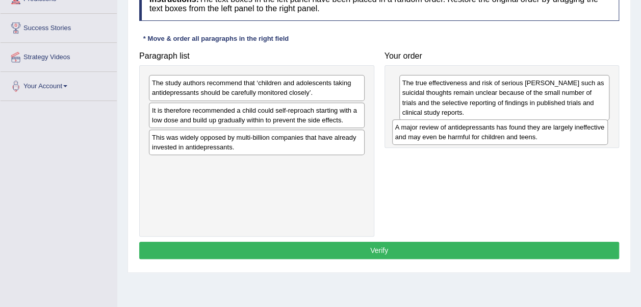
drag, startPoint x: 255, startPoint y: 146, endPoint x: 498, endPoint y: 137, distance: 243.4
click at [498, 137] on div "A major review of antidepressants has found they are largely ineffective and ma…" at bounding box center [500, 131] width 216 height 25
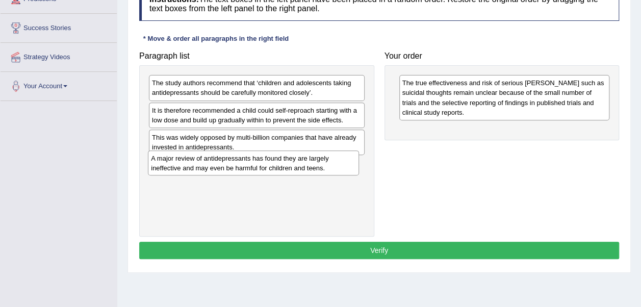
drag, startPoint x: 489, startPoint y: 138, endPoint x: 237, endPoint y: 168, distance: 254.1
click at [237, 168] on div "A major review of antidepressants has found they are largely ineffective and ma…" at bounding box center [253, 162] width 211 height 25
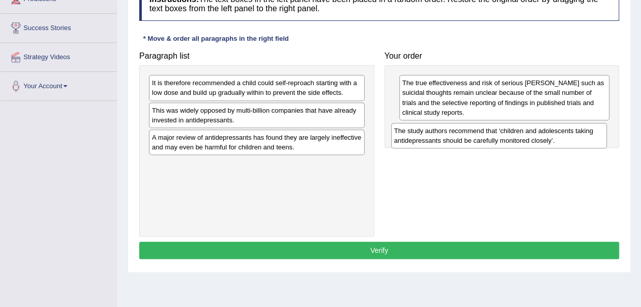
drag, startPoint x: 266, startPoint y: 85, endPoint x: 508, endPoint y: 133, distance: 246.9
click at [508, 133] on div "The study authors recommend that ‘children and adolescents taking antidepressan…" at bounding box center [499, 135] width 216 height 25
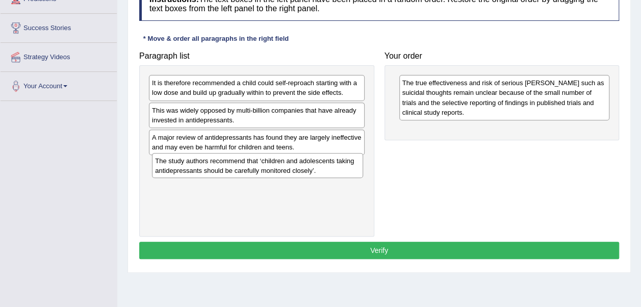
drag, startPoint x: 509, startPoint y: 140, endPoint x: 262, endPoint y: 171, distance: 248.8
click at [262, 171] on div "The study authors recommend that ‘children and adolescents taking antidepressan…" at bounding box center [257, 165] width 211 height 25
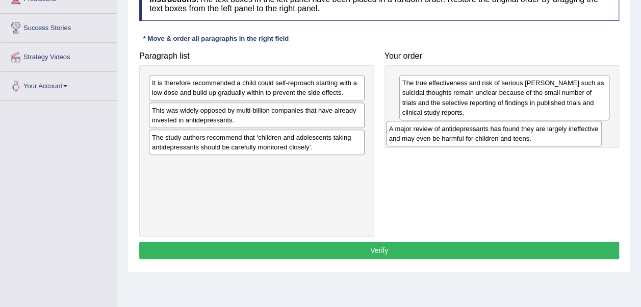
drag, startPoint x: 259, startPoint y: 145, endPoint x: 496, endPoint y: 138, distance: 237.2
click at [496, 138] on div "A major review of antidepressants has found they are largely ineffective and ma…" at bounding box center [494, 133] width 216 height 25
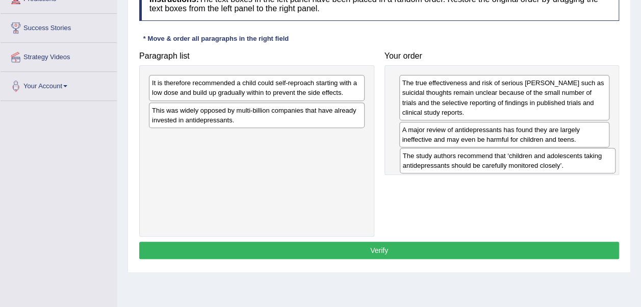
drag, startPoint x: 237, startPoint y: 145, endPoint x: 487, endPoint y: 164, distance: 251.6
click at [487, 164] on div "The study authors recommend that ‘children and adolescents taking antidepressan…" at bounding box center [508, 160] width 216 height 25
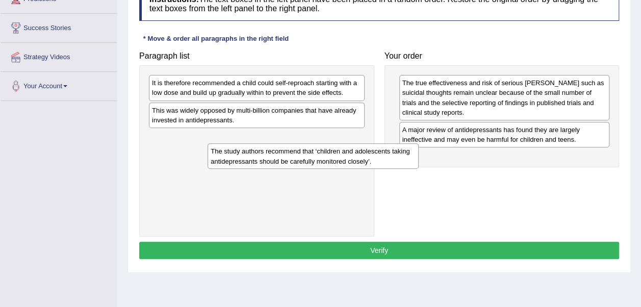
drag, startPoint x: 482, startPoint y: 167, endPoint x: 278, endPoint y: 161, distance: 203.5
click at [278, 161] on div "The study authors recommend that ‘children and adolescents taking antidepressan…" at bounding box center [313, 155] width 211 height 25
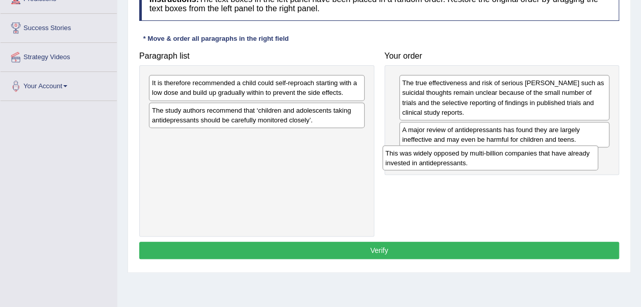
drag, startPoint x: 303, startPoint y: 117, endPoint x: 536, endPoint y: 160, distance: 237.5
click at [536, 160] on div "This was widely opposed by multi-billion companies that have already invested i…" at bounding box center [490, 157] width 216 height 25
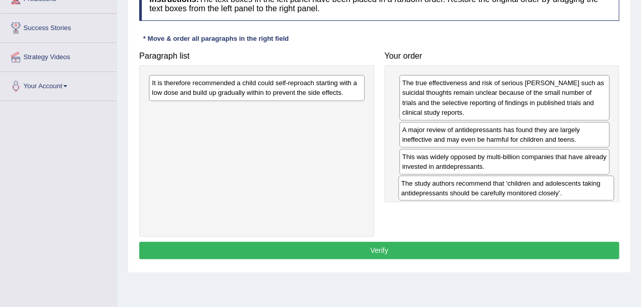
drag, startPoint x: 218, startPoint y: 120, endPoint x: 468, endPoint y: 193, distance: 259.9
click at [468, 193] on div "The study authors recommend that ‘children and adolescents taking antidepressan…" at bounding box center [506, 187] width 216 height 25
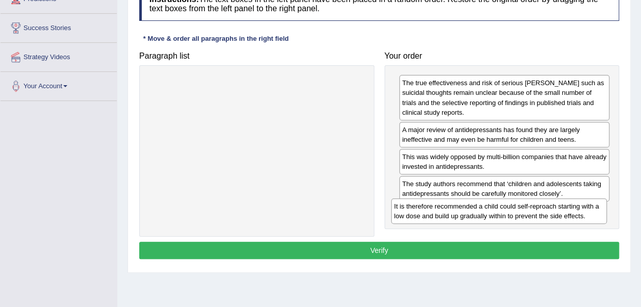
drag, startPoint x: 268, startPoint y: 92, endPoint x: 508, endPoint y: 217, distance: 271.2
click at [510, 216] on div "It is therefore recommended a child could self-reproach starting with a low dos…" at bounding box center [499, 210] width 216 height 25
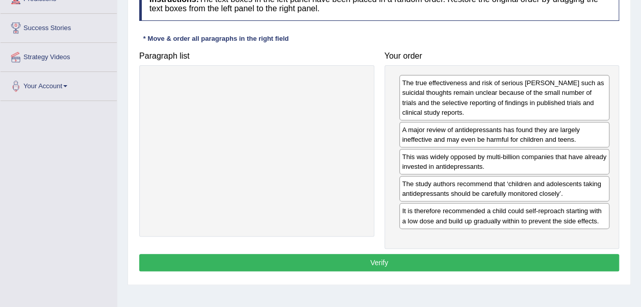
click at [521, 261] on button "Verify" at bounding box center [379, 262] width 480 height 17
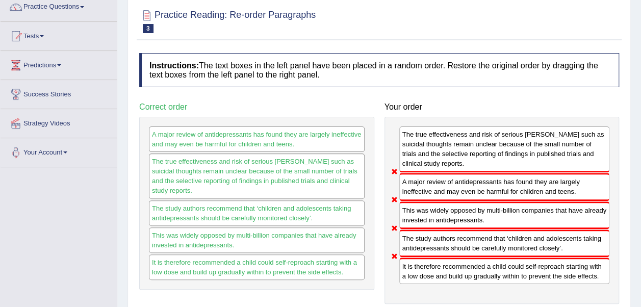
scroll to position [51, 0]
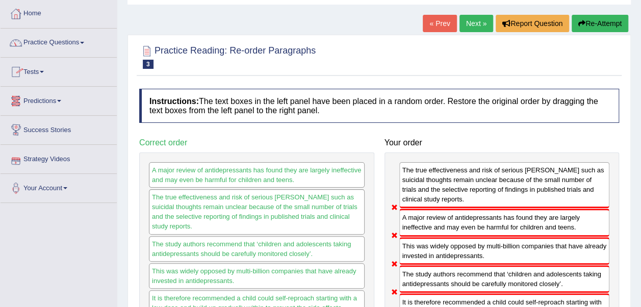
click at [83, 42] on link "Practice Questions" at bounding box center [59, 41] width 116 height 25
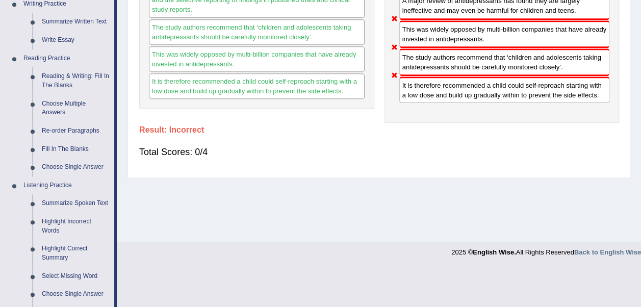
scroll to position [236, 0]
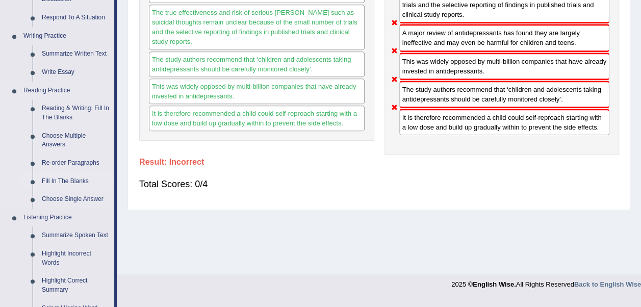
click at [58, 181] on link "Fill In The Blanks" at bounding box center [75, 181] width 77 height 18
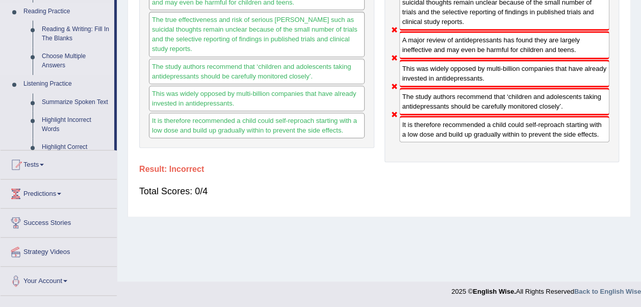
scroll to position [228, 0]
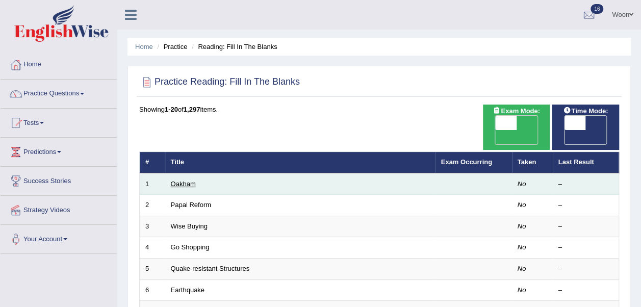
click at [187, 180] on link "Oakham" at bounding box center [183, 184] width 25 height 8
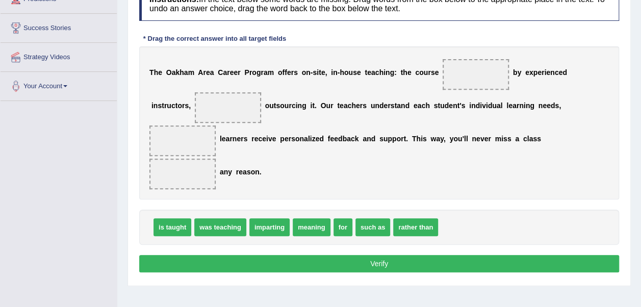
scroll to position [102, 0]
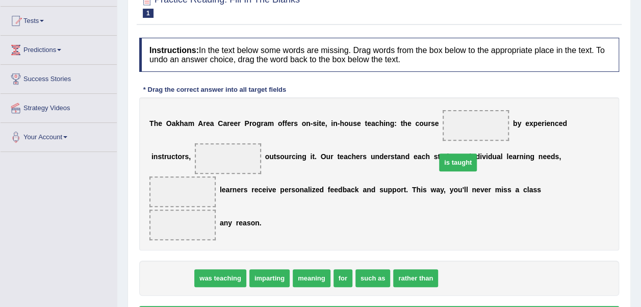
drag, startPoint x: 172, startPoint y: 247, endPoint x: 457, endPoint y: 131, distance: 308.1
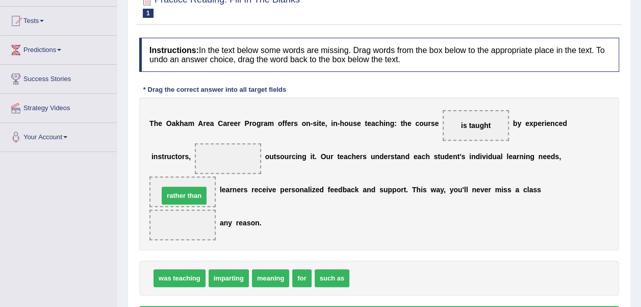
drag, startPoint x: 378, startPoint y: 247, endPoint x: 188, endPoint y: 165, distance: 207.6
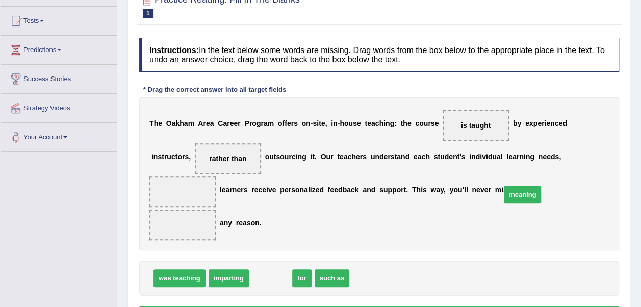
drag, startPoint x: 269, startPoint y: 246, endPoint x: 521, endPoint y: 162, distance: 265.4
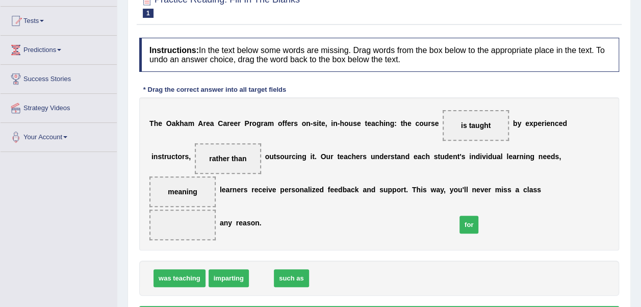
drag, startPoint x: 257, startPoint y: 246, endPoint x: 465, endPoint y: 192, distance: 214.3
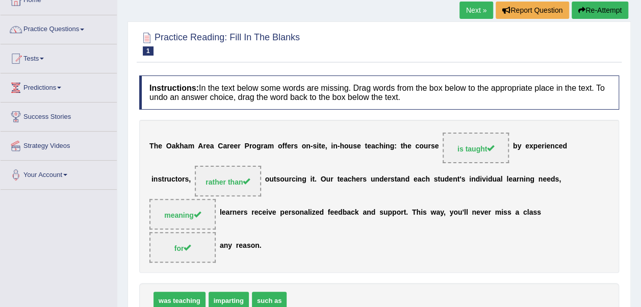
scroll to position [0, 0]
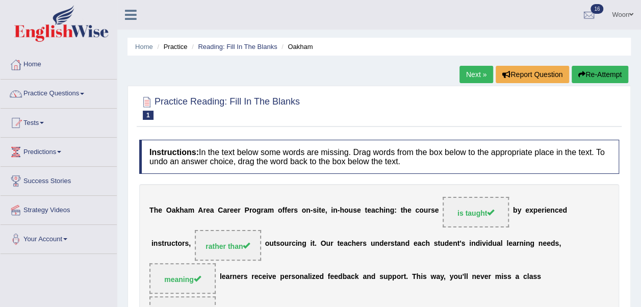
click at [472, 75] on link "Next »" at bounding box center [476, 74] width 34 height 17
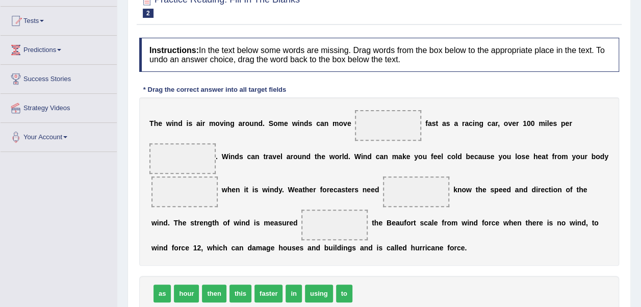
scroll to position [153, 0]
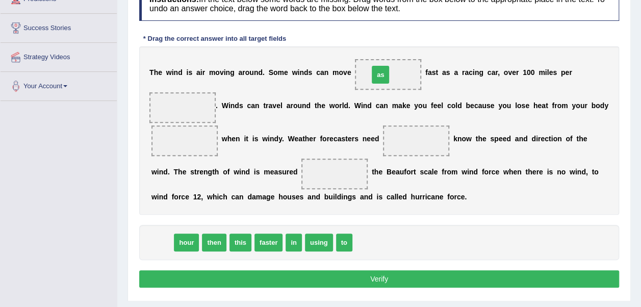
drag, startPoint x: 157, startPoint y: 244, endPoint x: 374, endPoint y: 76, distance: 274.9
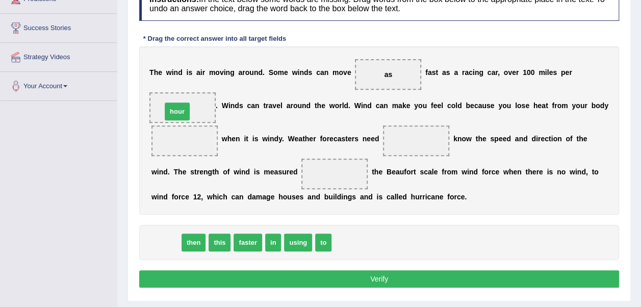
drag, startPoint x: 161, startPoint y: 242, endPoint x: 172, endPoint y: 111, distance: 131.5
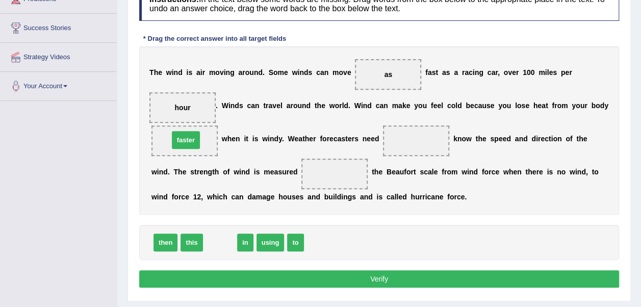
drag, startPoint x: 215, startPoint y: 246, endPoint x: 181, endPoint y: 143, distance: 108.0
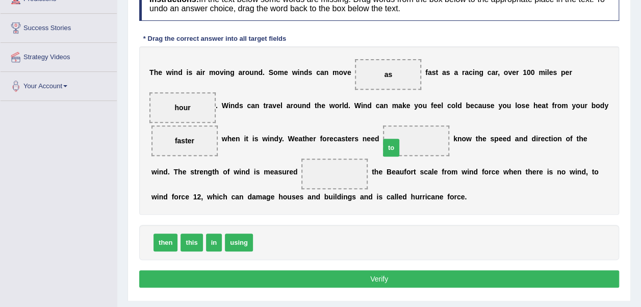
drag, startPoint x: 264, startPoint y: 237, endPoint x: 391, endPoint y: 142, distance: 158.5
drag, startPoint x: 231, startPoint y: 244, endPoint x: 280, endPoint y: 178, distance: 81.9
click at [433, 282] on button "Verify" at bounding box center [379, 278] width 480 height 17
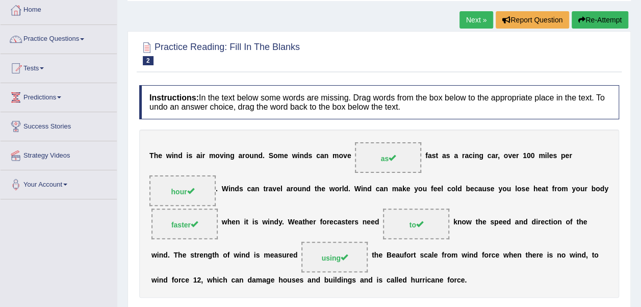
scroll to position [51, 0]
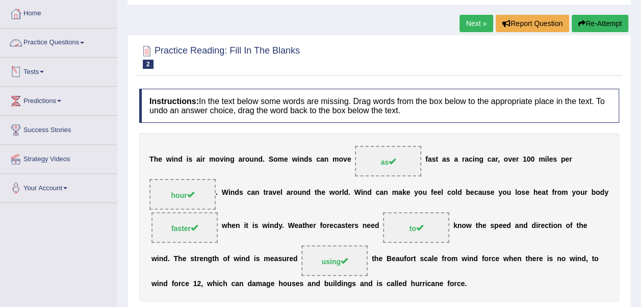
click at [85, 41] on link "Practice Questions" at bounding box center [59, 41] width 116 height 25
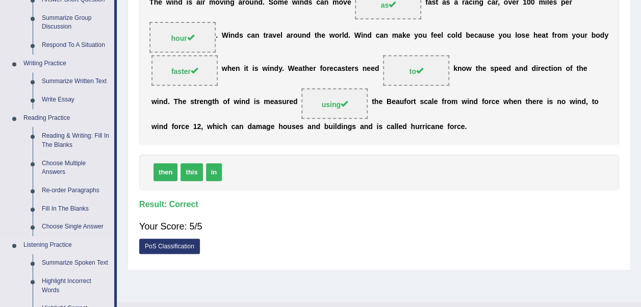
scroll to position [204, 0]
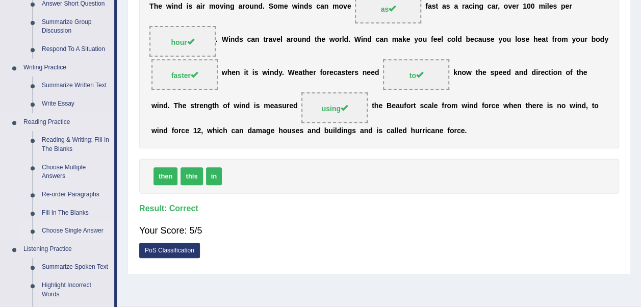
click at [74, 228] on link "Choose Single Answer" at bounding box center [75, 231] width 77 height 18
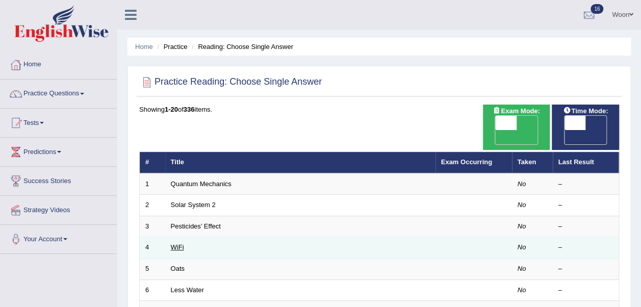
click at [174, 243] on link "WiFi" at bounding box center [177, 247] width 13 height 8
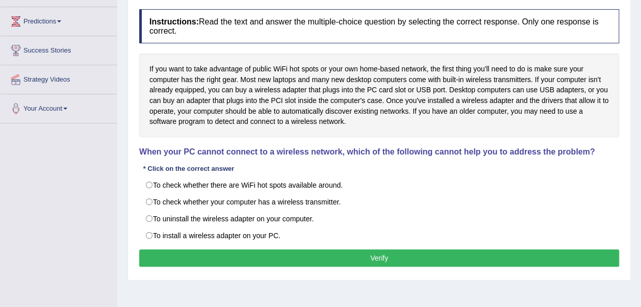
scroll to position [153, 0]
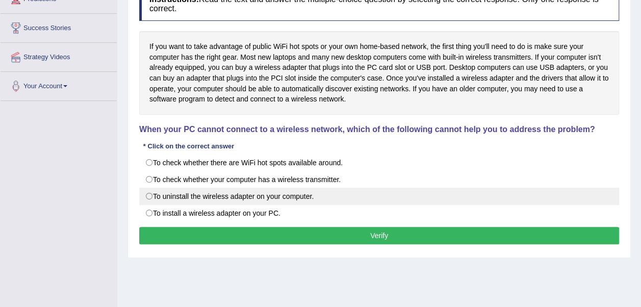
click at [220, 194] on label "To uninstall the wireless adapter on your computer." at bounding box center [379, 196] width 480 height 17
radio input "true"
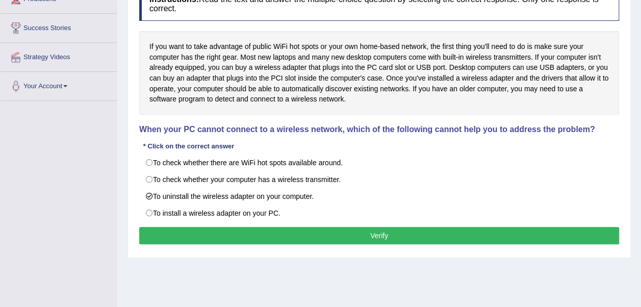
click at [381, 233] on button "Verify" at bounding box center [379, 235] width 480 height 17
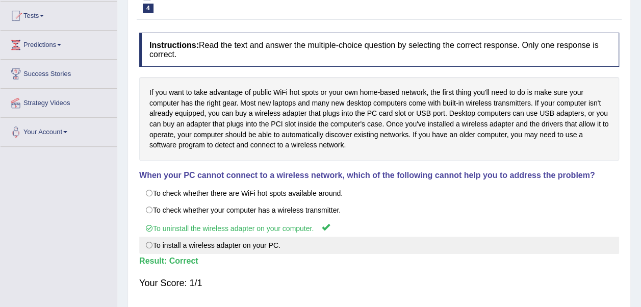
scroll to position [0, 0]
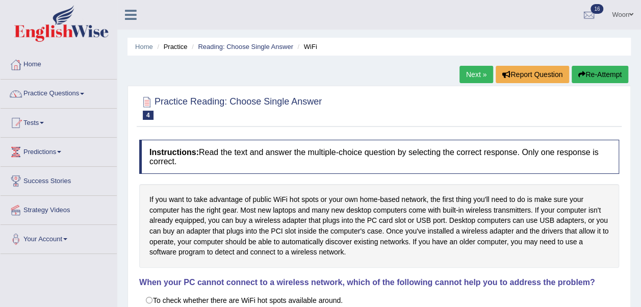
click at [477, 83] on div "Next » Report Question Re-Attempt" at bounding box center [544, 76] width 171 height 20
click at [478, 78] on link "Next »" at bounding box center [476, 74] width 34 height 17
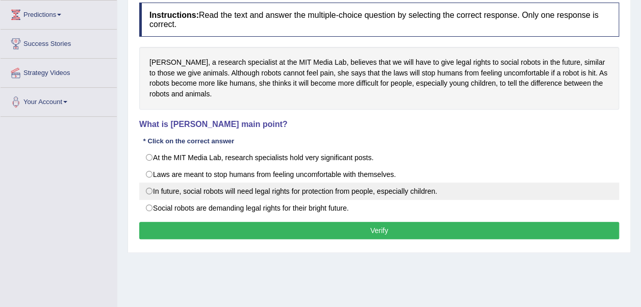
scroll to position [153, 0]
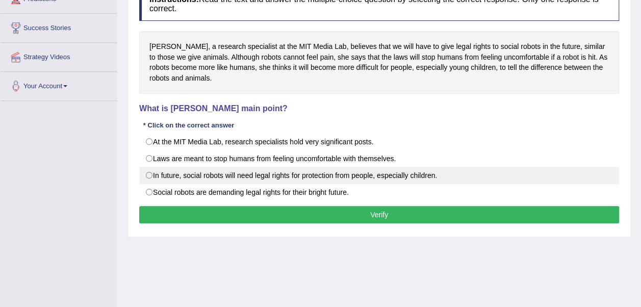
click at [161, 172] on label "In future, social robots will need legal rights for protection from people, esp…" at bounding box center [379, 175] width 480 height 17
radio input "true"
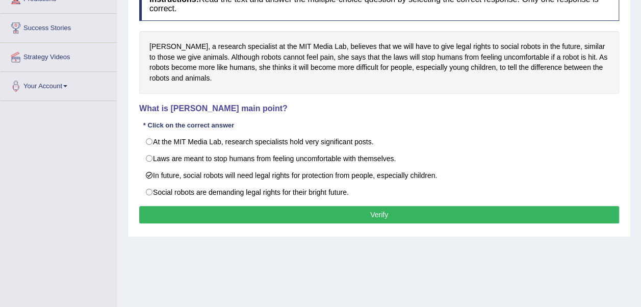
click at [260, 215] on button "Verify" at bounding box center [379, 214] width 480 height 17
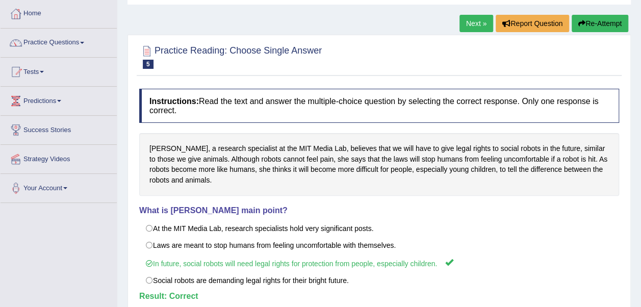
scroll to position [0, 0]
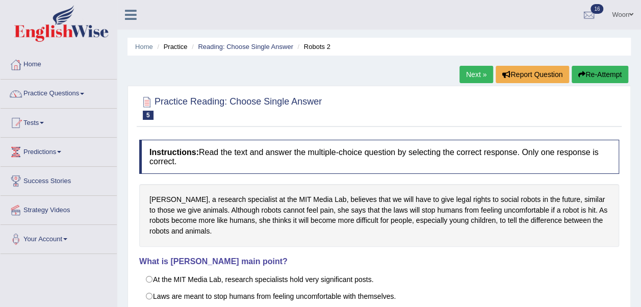
click at [472, 75] on link "Next »" at bounding box center [476, 74] width 34 height 17
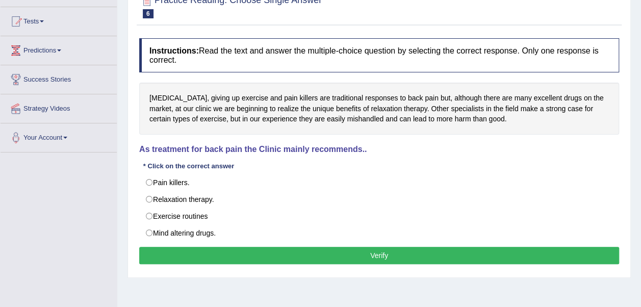
scroll to position [102, 0]
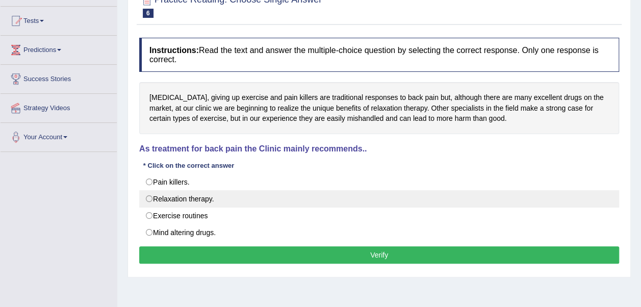
click at [210, 197] on label "Relaxation therapy." at bounding box center [379, 198] width 480 height 17
radio input "true"
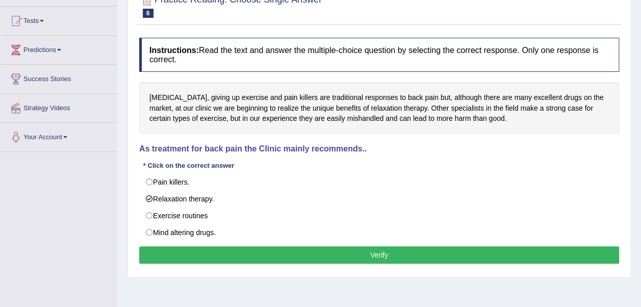
click at [249, 257] on button "Verify" at bounding box center [379, 254] width 480 height 17
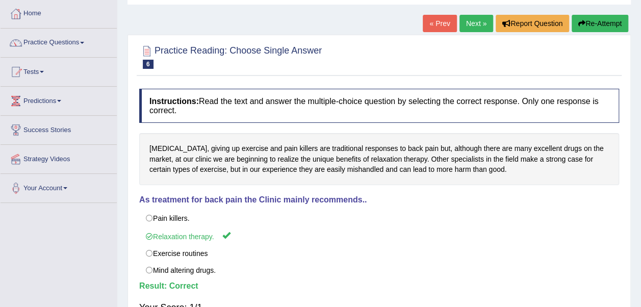
scroll to position [0, 0]
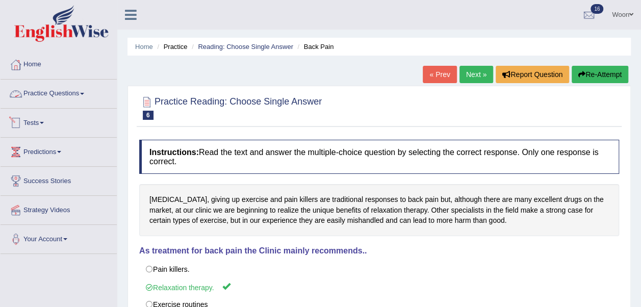
click at [70, 93] on link "Practice Questions" at bounding box center [59, 92] width 116 height 25
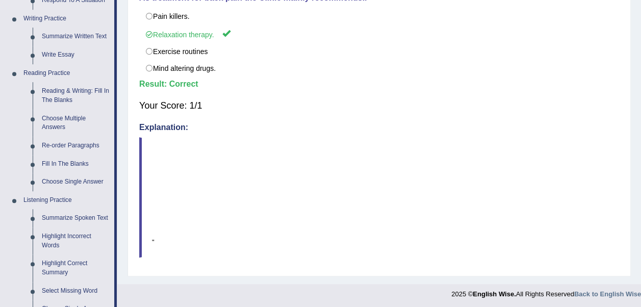
scroll to position [255, 0]
